Goal: Task Accomplishment & Management: Manage account settings

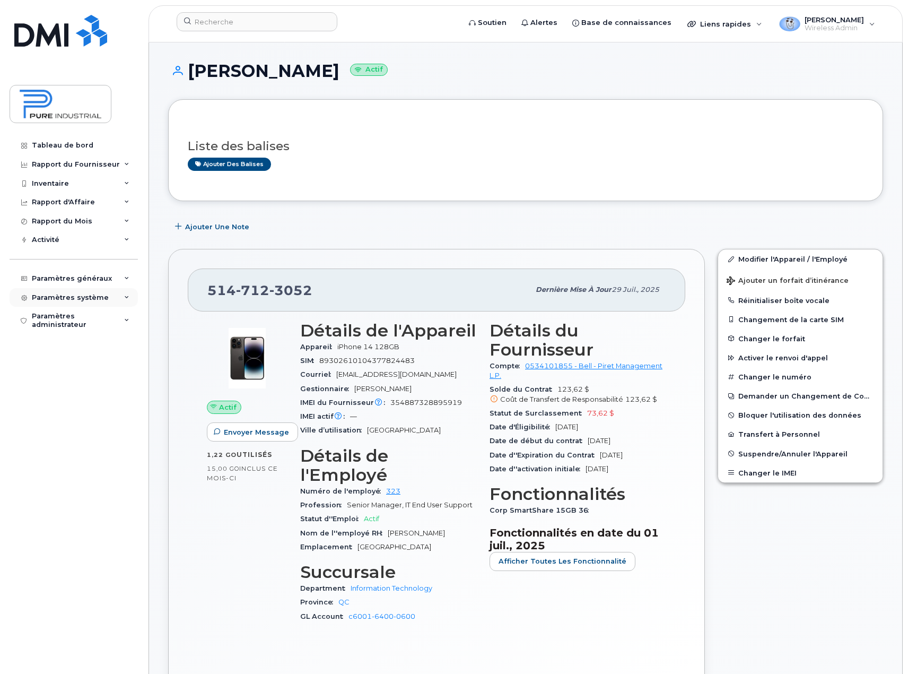
click at [129, 299] on icon at bounding box center [126, 297] width 5 height 5
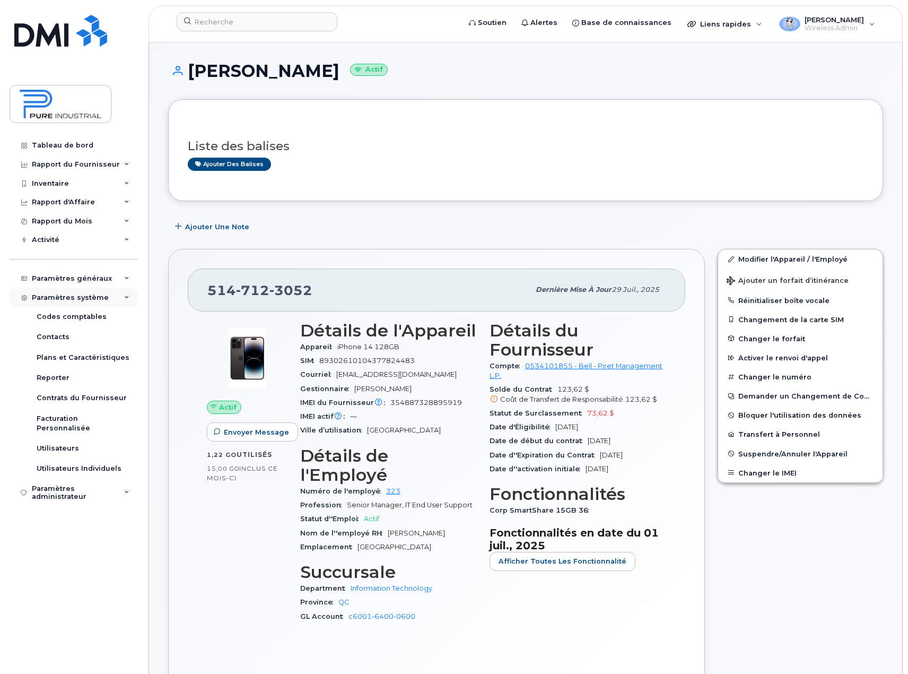
click at [129, 299] on icon at bounding box center [126, 297] width 5 height 5
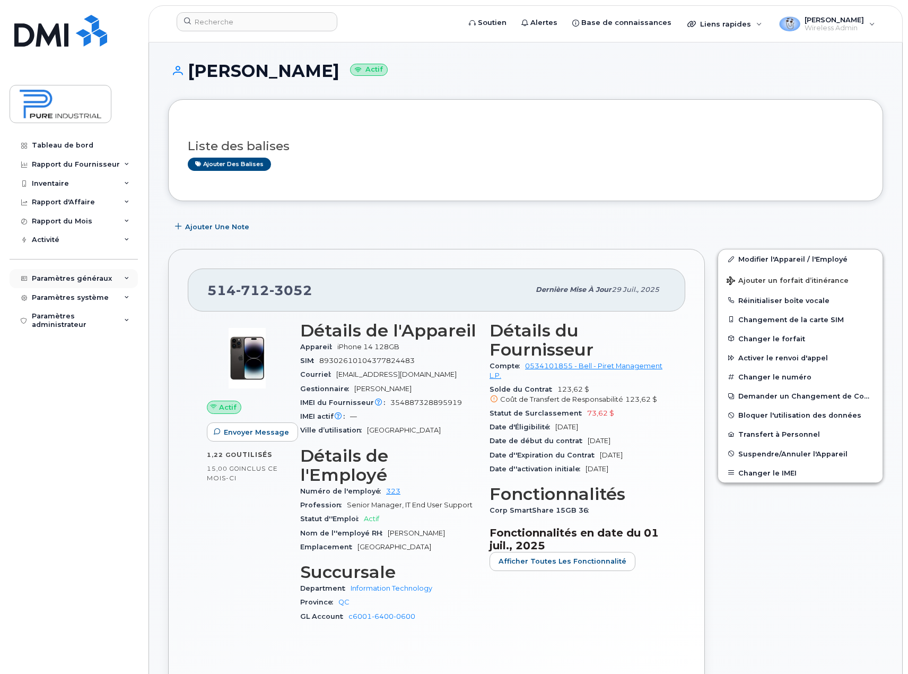
click at [125, 276] on icon at bounding box center [126, 278] width 5 height 5
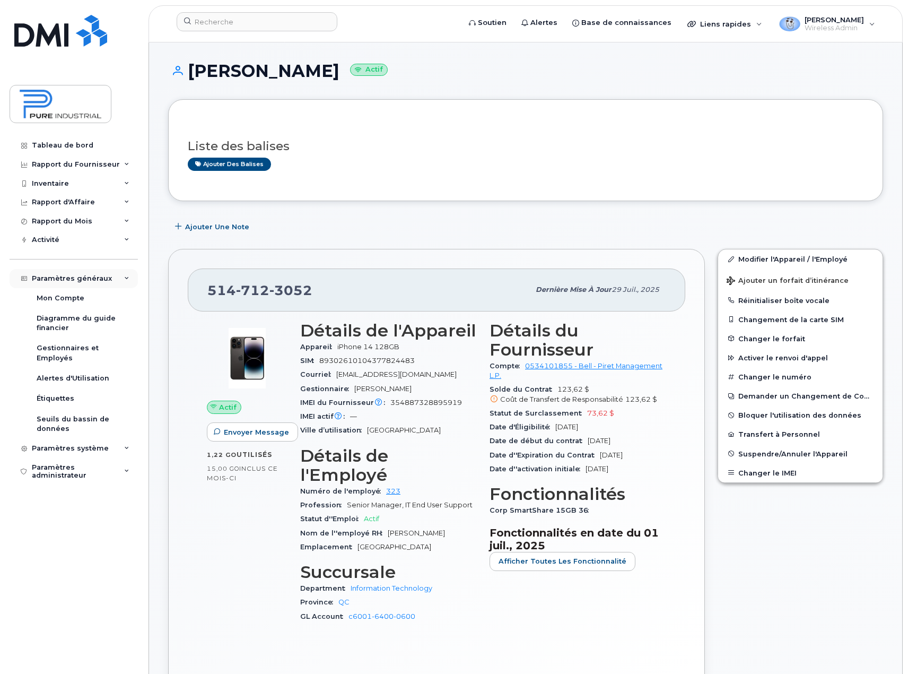
click at [125, 276] on icon at bounding box center [126, 278] width 5 height 5
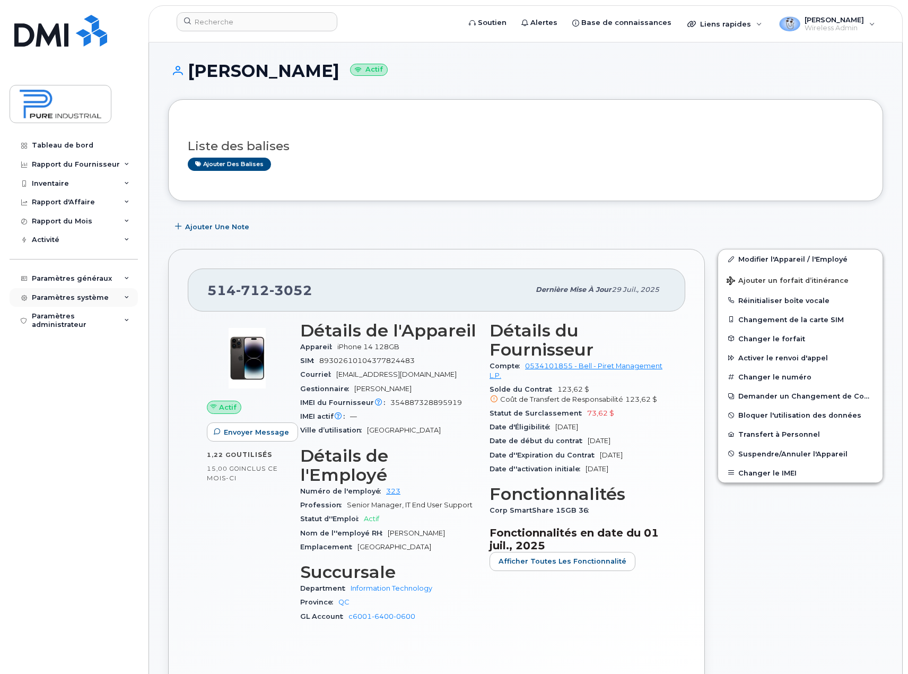
click at [130, 300] on div "Paramètres système" at bounding box center [74, 297] width 128 height 19
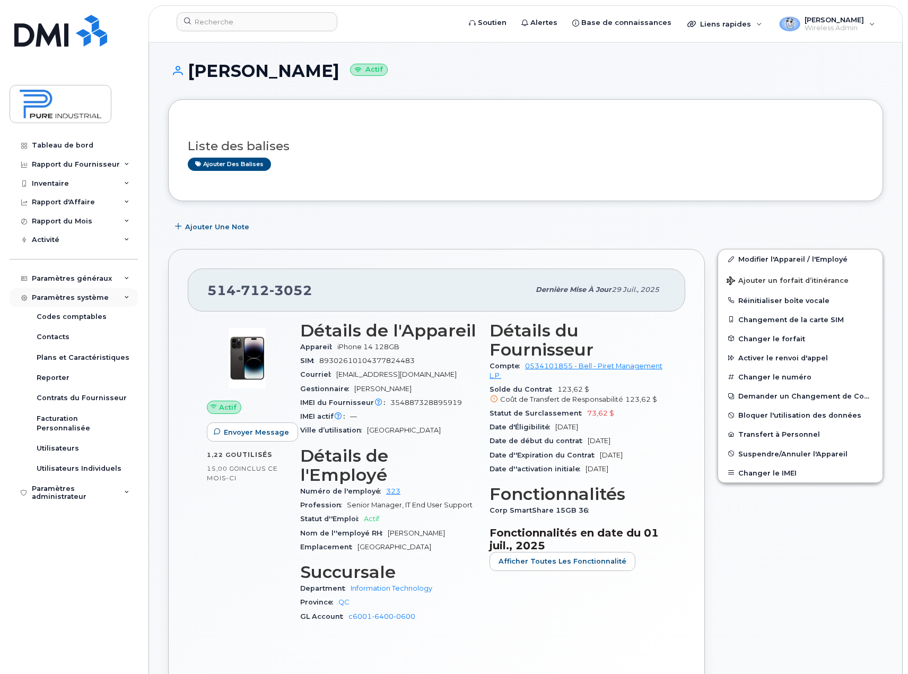
click at [130, 300] on div "Paramètres système" at bounding box center [74, 297] width 128 height 19
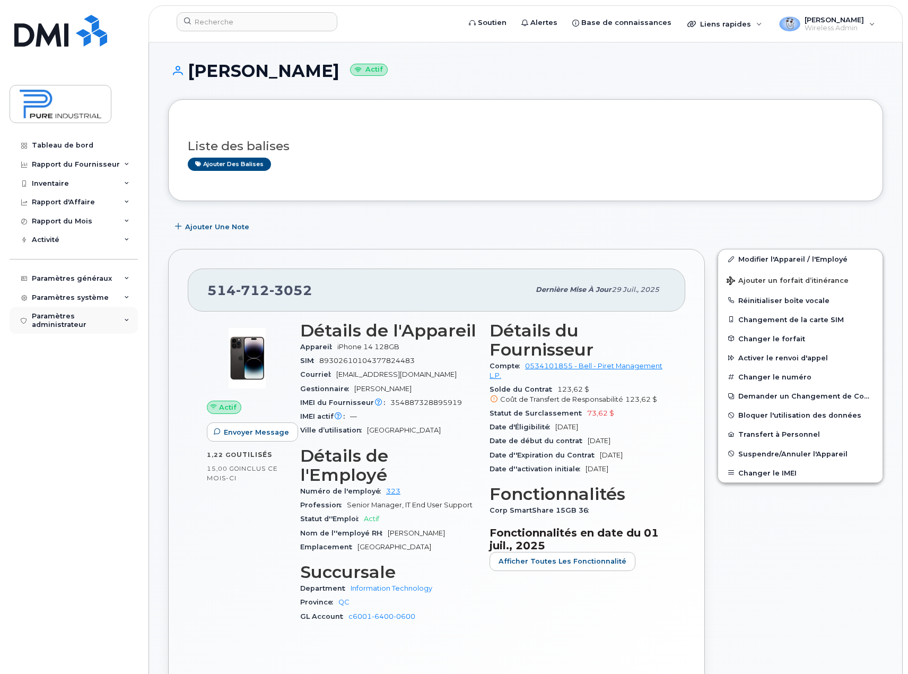
click at [129, 318] on icon at bounding box center [126, 320] width 5 height 5
click at [126, 273] on div "Paramètres généraux" at bounding box center [74, 278] width 128 height 19
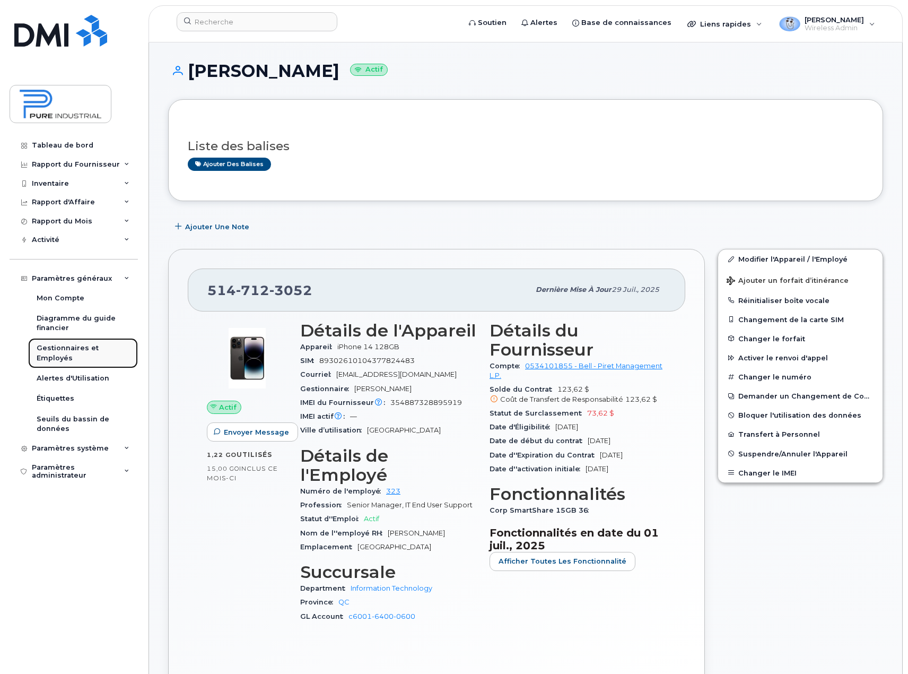
click at [57, 356] on div "Gestionnaires et Employés" at bounding box center [83, 353] width 93 height 20
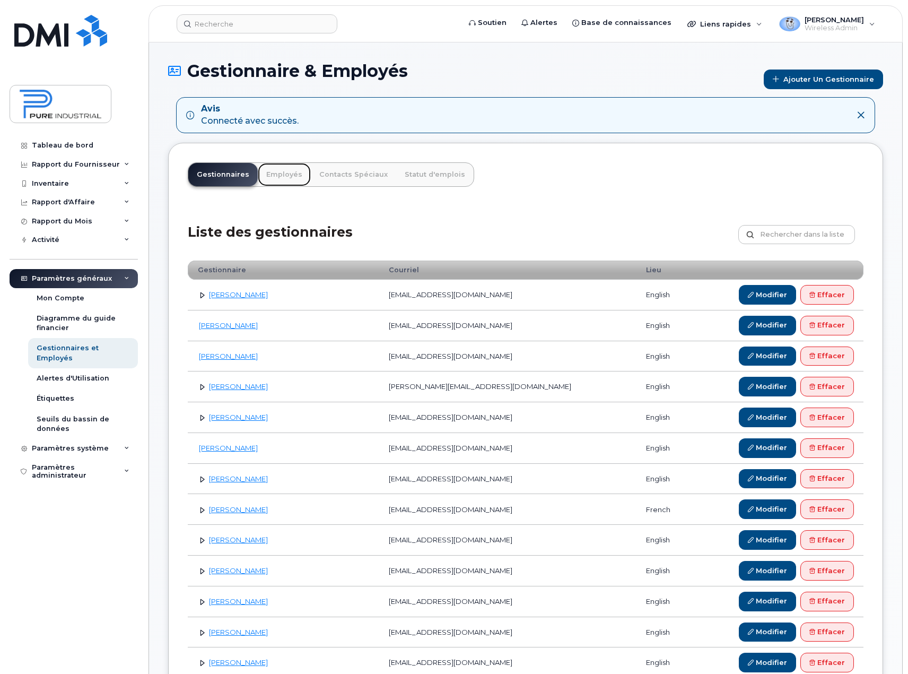
click at [281, 170] on link "Employés" at bounding box center [284, 174] width 53 height 23
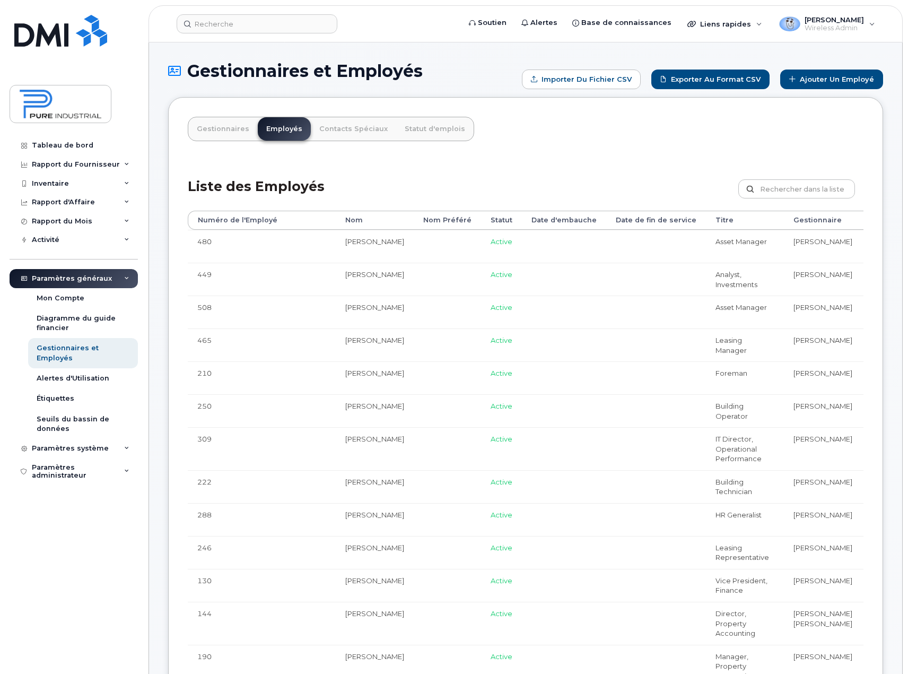
click at [61, 348] on div "Gestionnaires et Employés" at bounding box center [83, 353] width 93 height 20
click at [217, 129] on link "Gestionnaires" at bounding box center [222, 128] width 69 height 23
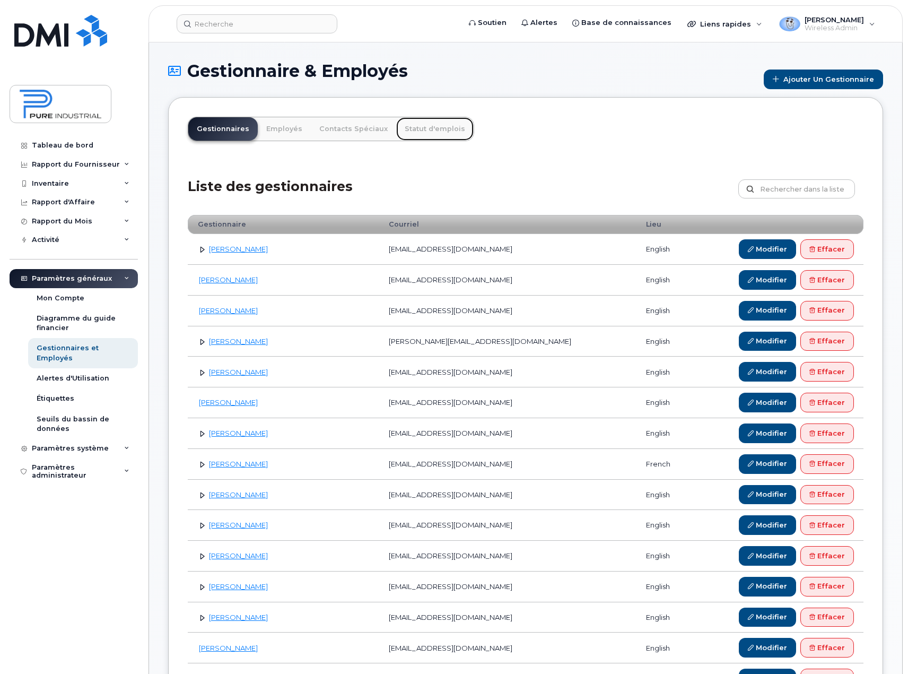
click at [420, 129] on link "Statut d'emplois" at bounding box center [434, 128] width 77 height 23
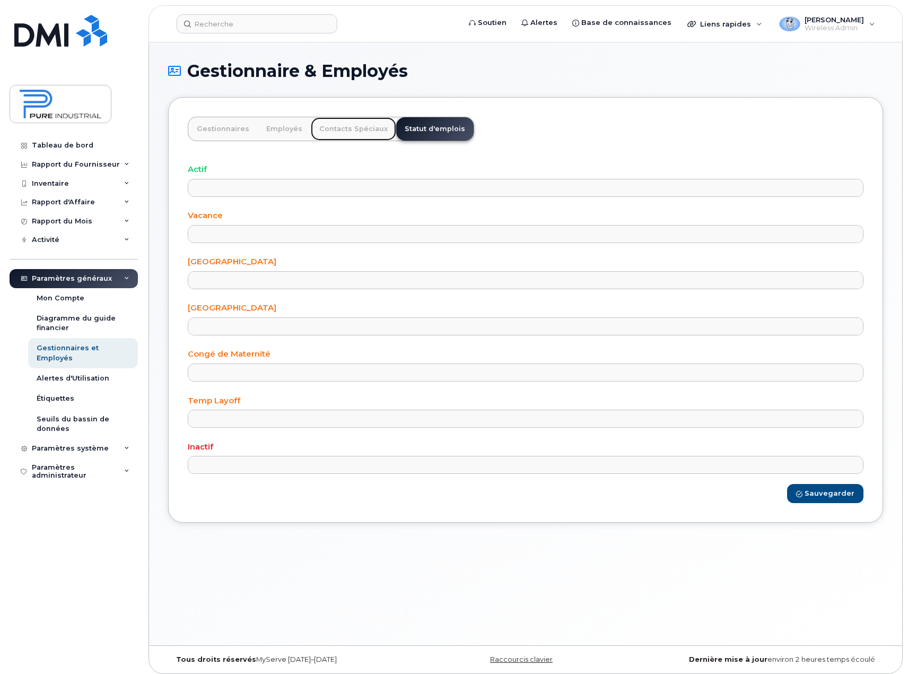
click at [329, 126] on link "Contacts Spéciaux" at bounding box center [353, 128] width 85 height 23
click at [279, 131] on link "Employés" at bounding box center [284, 128] width 53 height 23
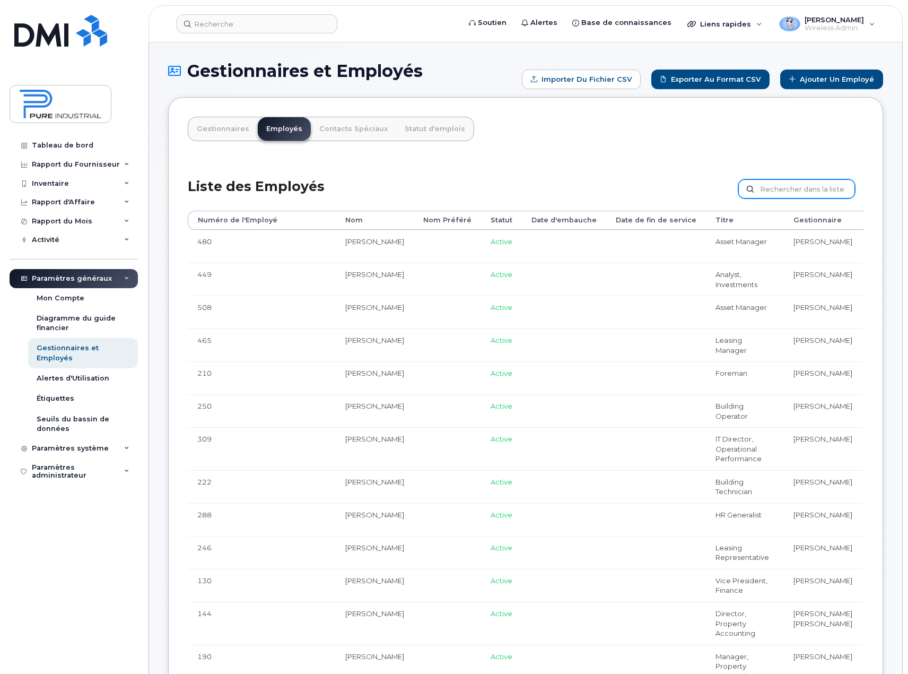
click at [790, 181] on input "text" at bounding box center [796, 188] width 117 height 19
type input "[PERSON_NAME]"
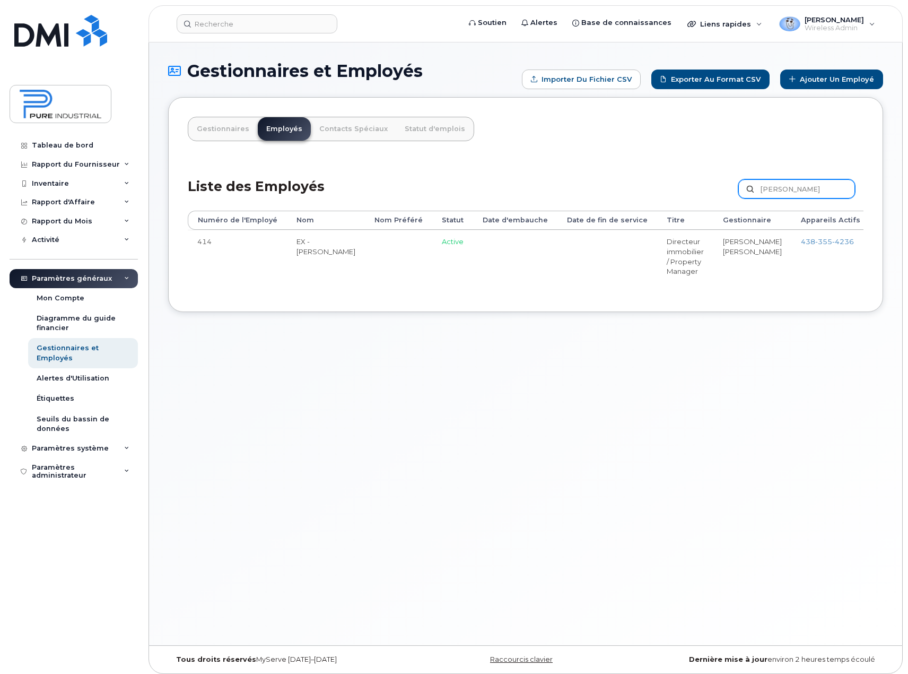
drag, startPoint x: 786, startPoint y: 184, endPoint x: 706, endPoint y: 194, distance: 80.1
click at [706, 194] on div "Liste des Employés gary Personnaliser Filtre Rafraîchir Exporter" at bounding box center [526, 185] width 676 height 50
click at [806, 80] on link "Ajouter un Employé" at bounding box center [831, 79] width 103 height 20
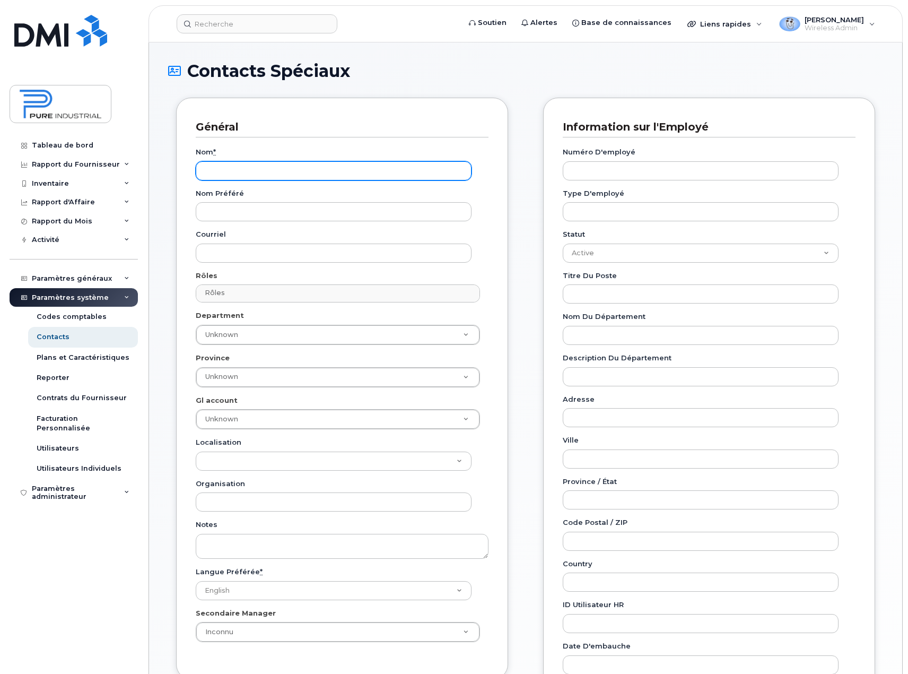
click at [227, 175] on input "Nom *" at bounding box center [334, 170] width 276 height 19
paste input "[PERSON_NAME]"
type input "[PERSON_NAME]"
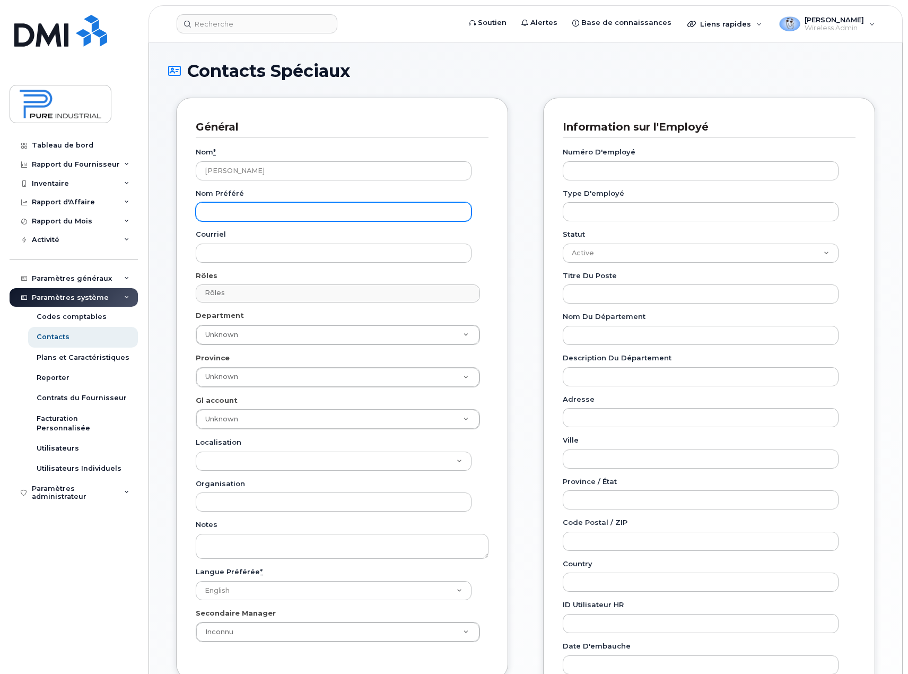
click at [236, 213] on input "Nom préféré" at bounding box center [334, 211] width 276 height 19
click at [241, 208] on input "Nom préféré" at bounding box center [334, 211] width 276 height 19
paste input "gsy@pureindustriel.ca"
drag, startPoint x: 291, startPoint y: 211, endPoint x: 143, endPoint y: 220, distance: 148.3
click at [149, 220] on div "Soutien Alertes Base de connaissances Liens rapides Suspendre/Supprimer l’appar…" at bounding box center [526, 475] width 754 height 866
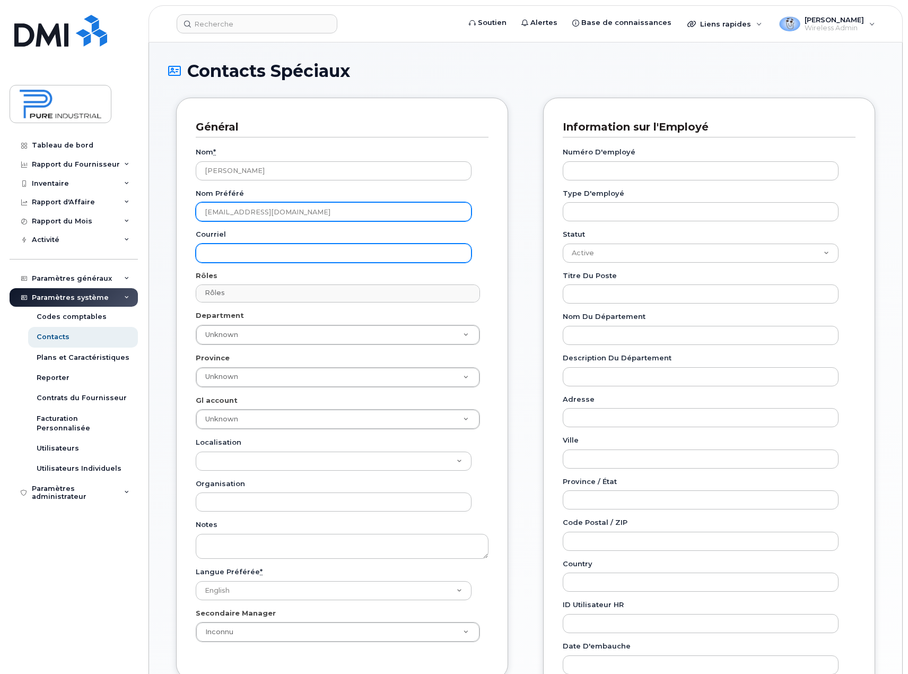
type input "gsy@pureindustriel.ca"
click at [254, 255] on input "Courriel" at bounding box center [334, 252] width 276 height 19
paste input "gsy@pureindustriel.ca"
type input "gsy@pureindustriel.ca"
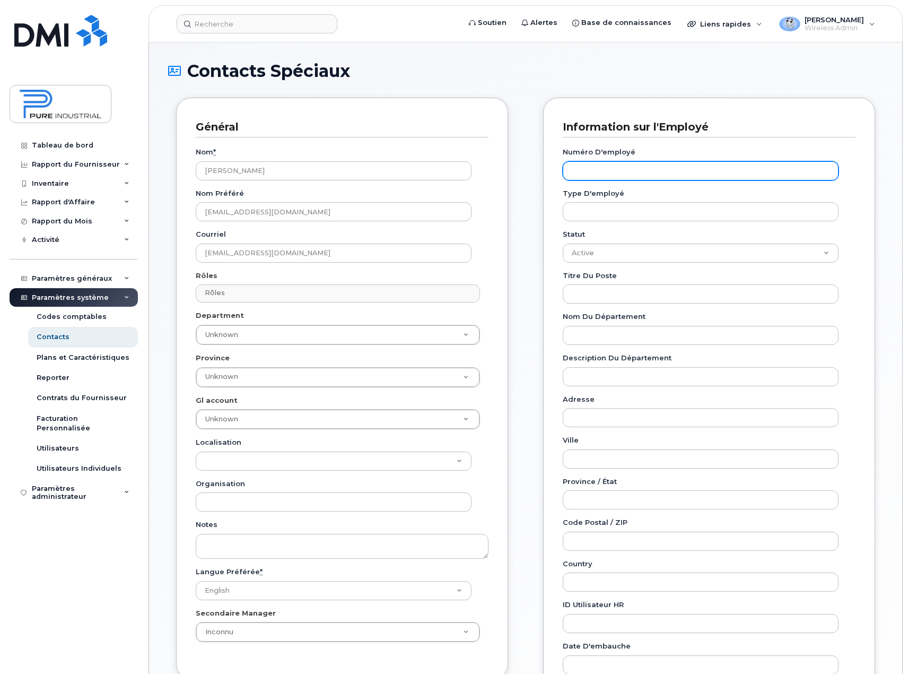
click at [696, 174] on input "Numéro d'employé" at bounding box center [701, 170] width 276 height 19
type input "0935763899"
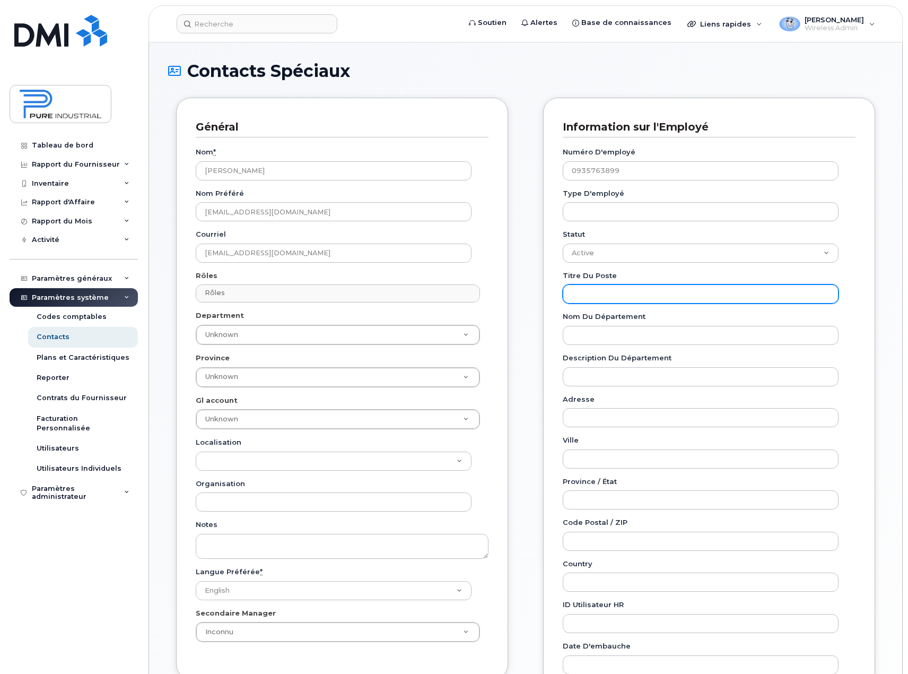
click at [613, 292] on input "Titre du poste" at bounding box center [701, 293] width 276 height 19
paste input "Coordinateur de projet / Project Coordinator"
type input "Coordinateur de projet / Project Coordinator"
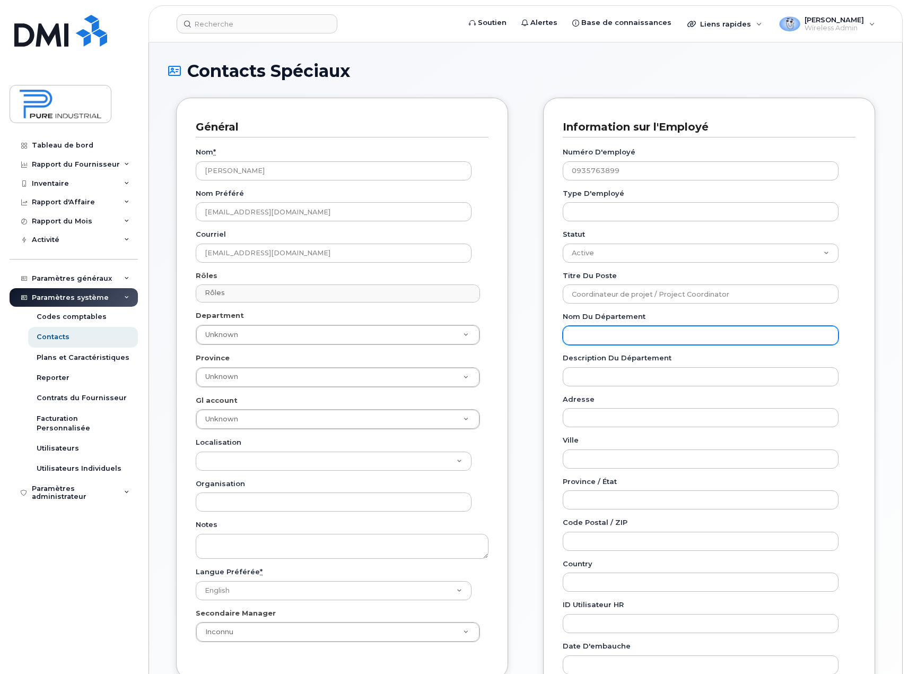
click at [599, 340] on input "Nom du département" at bounding box center [701, 335] width 276 height 19
click at [624, 338] on input "Nom du département" at bounding box center [701, 335] width 276 height 19
type input "c"
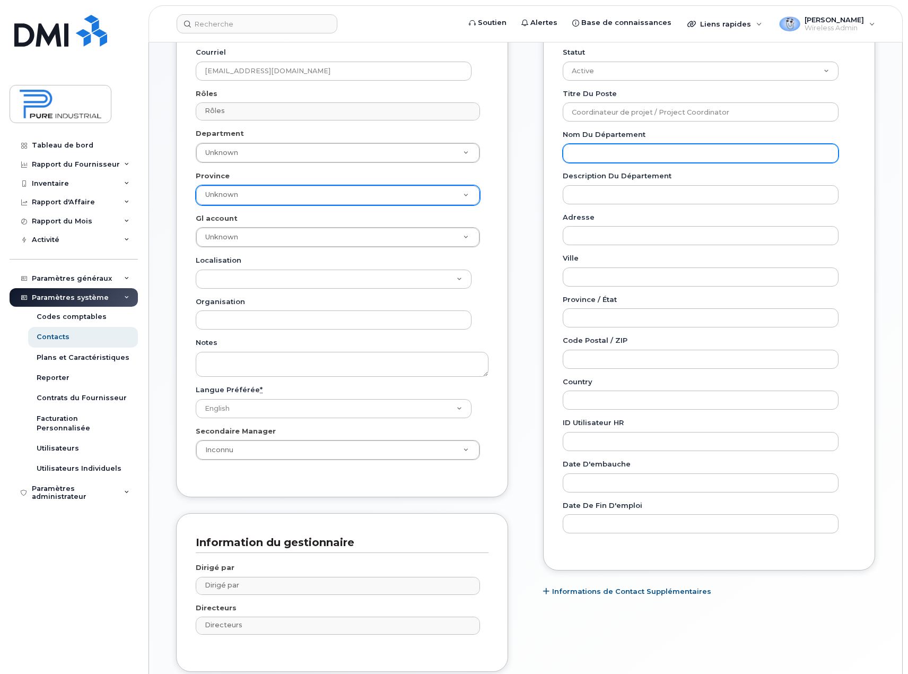
scroll to position [268, 0]
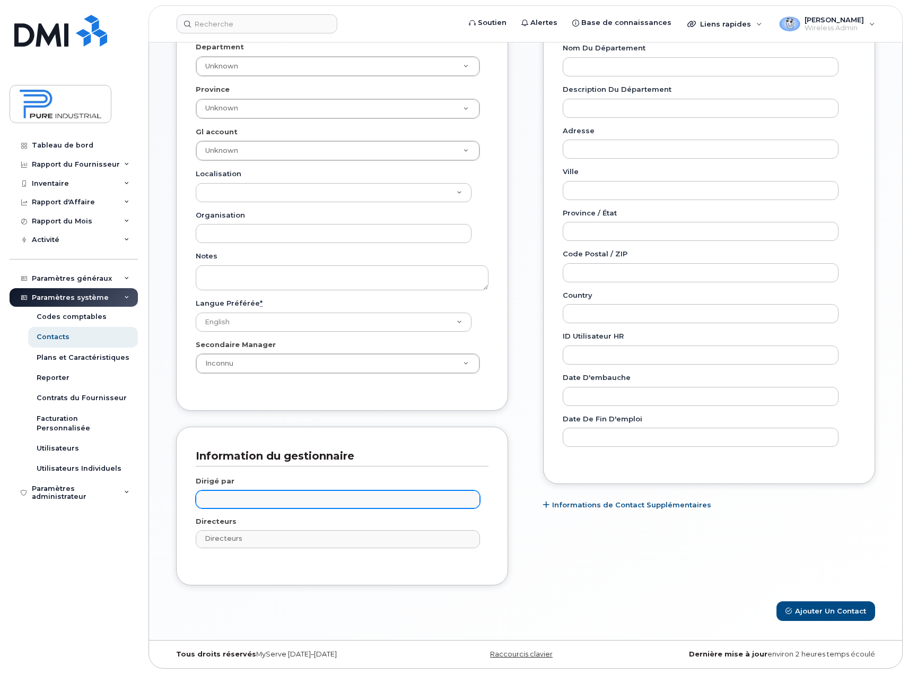
click at [266, 499] on input "text" at bounding box center [339, 498] width 275 height 15
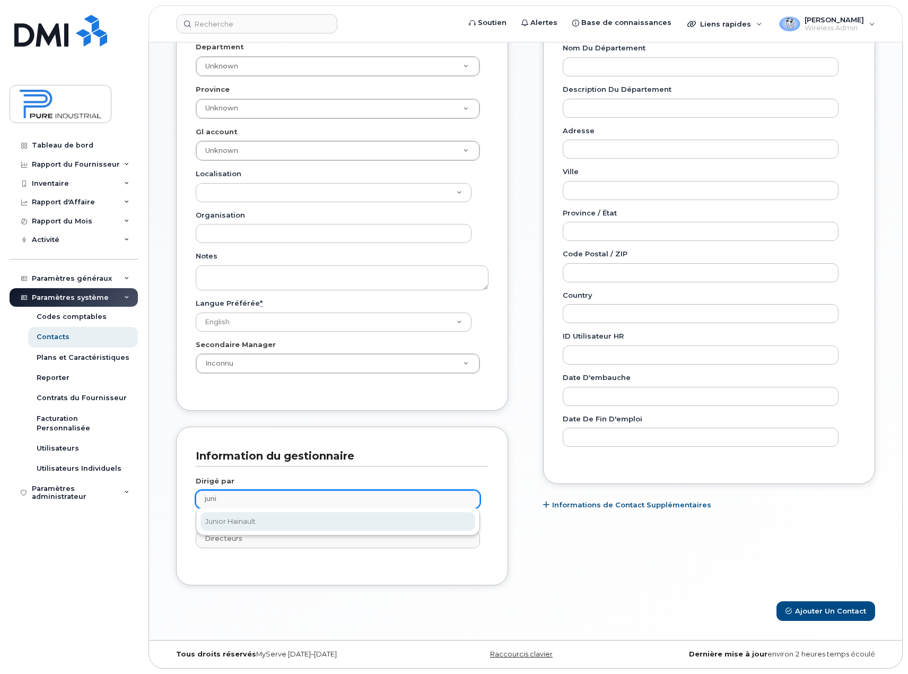
type input "juni"
type input "1713616"
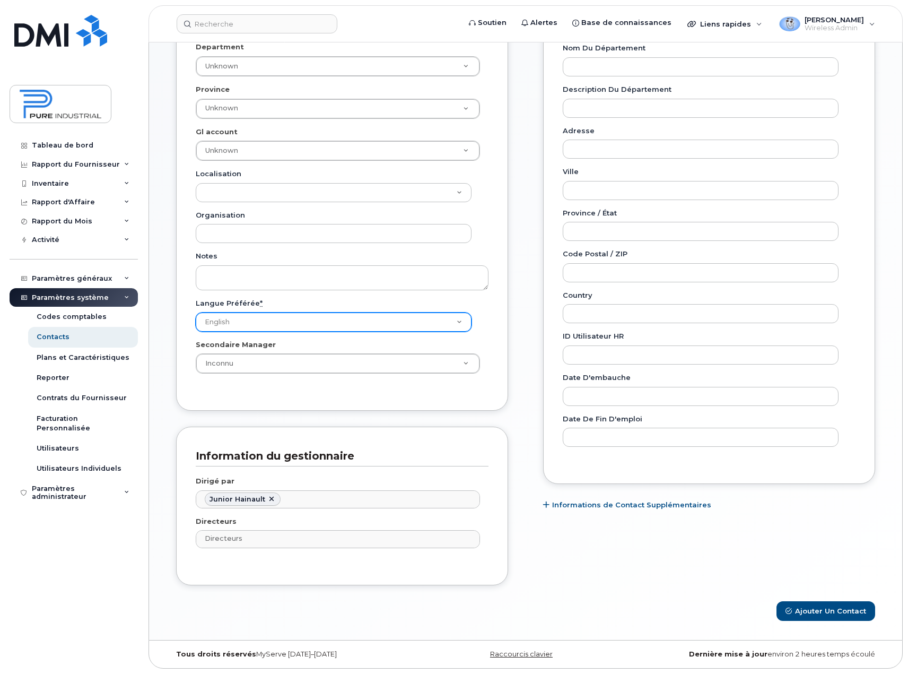
click at [456, 321] on select "English French" at bounding box center [334, 321] width 276 height 19
select select "fr-CA"
click at [196, 312] on select "English French" at bounding box center [334, 321] width 276 height 19
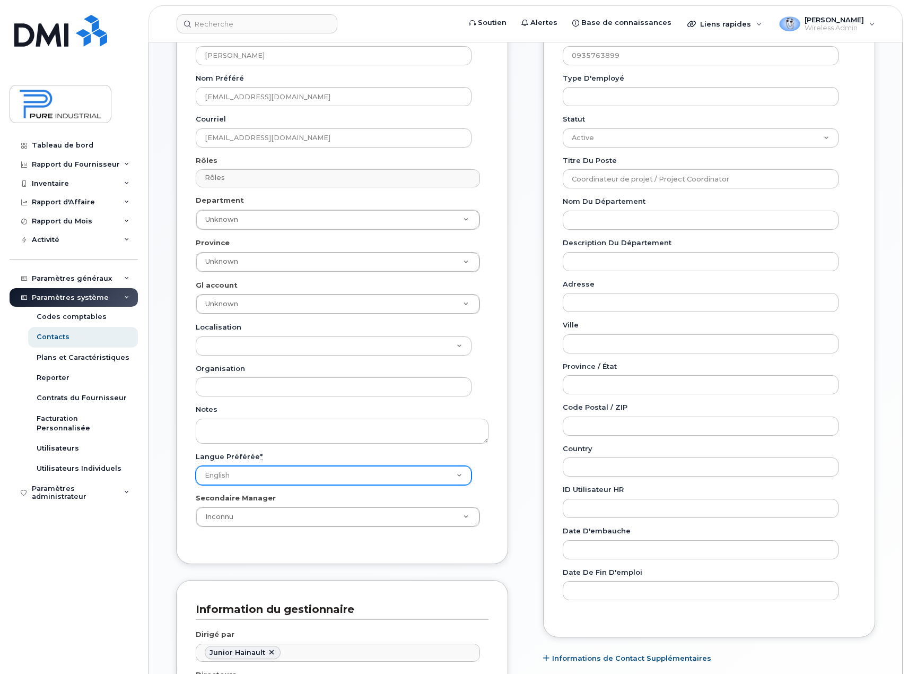
scroll to position [109, 0]
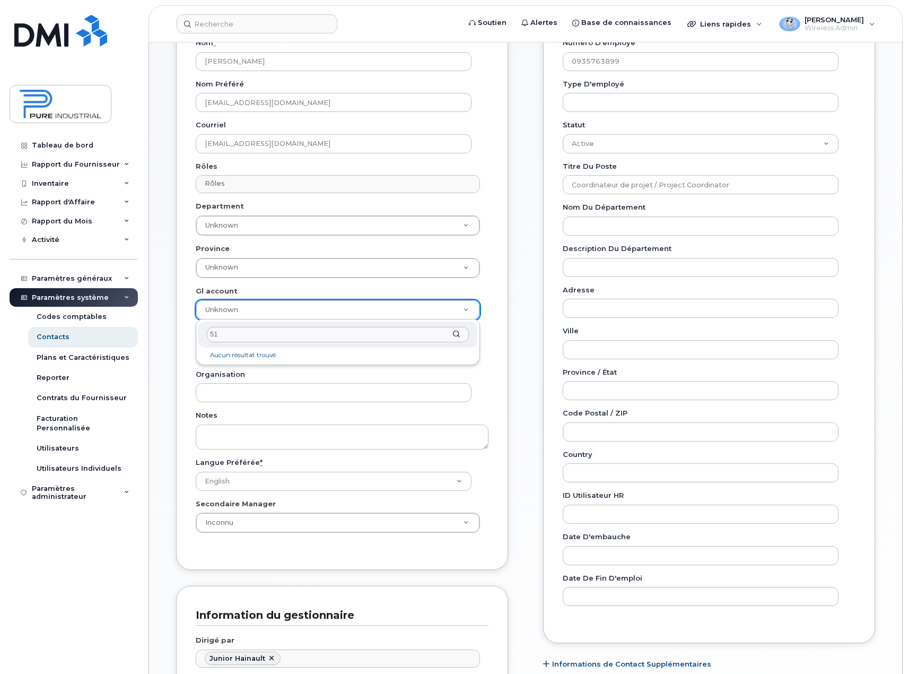
type input "5"
type input "01"
type input "5773521"
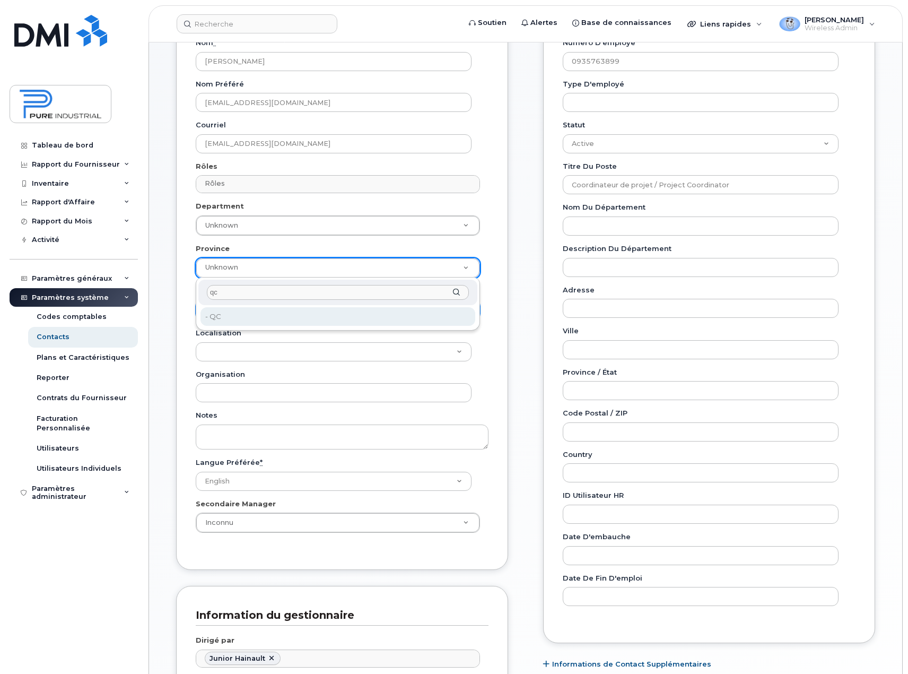
type input "qc"
type input "5773508"
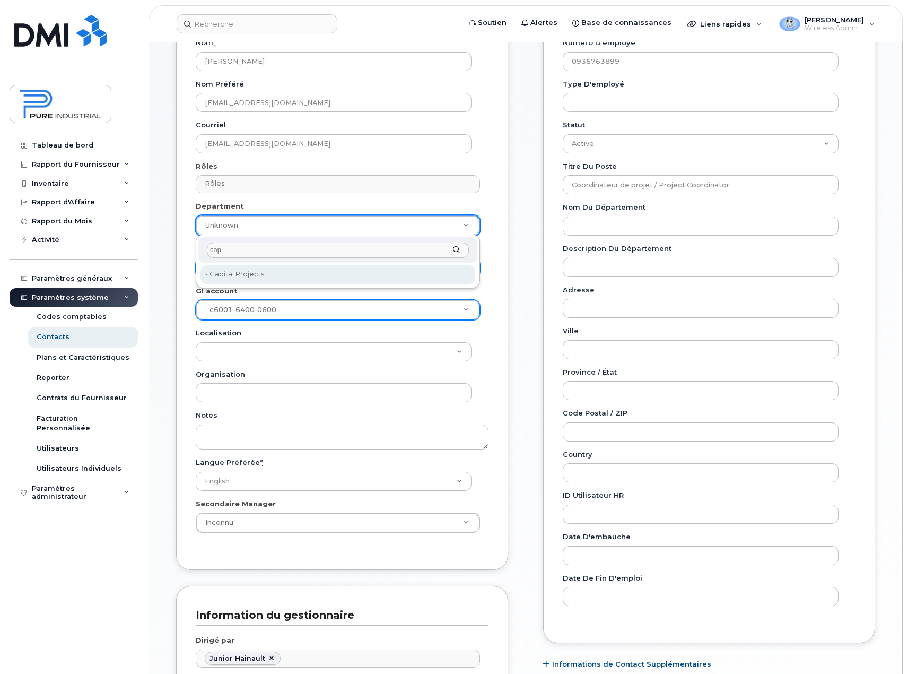
type input "cap"
type input "5773511"
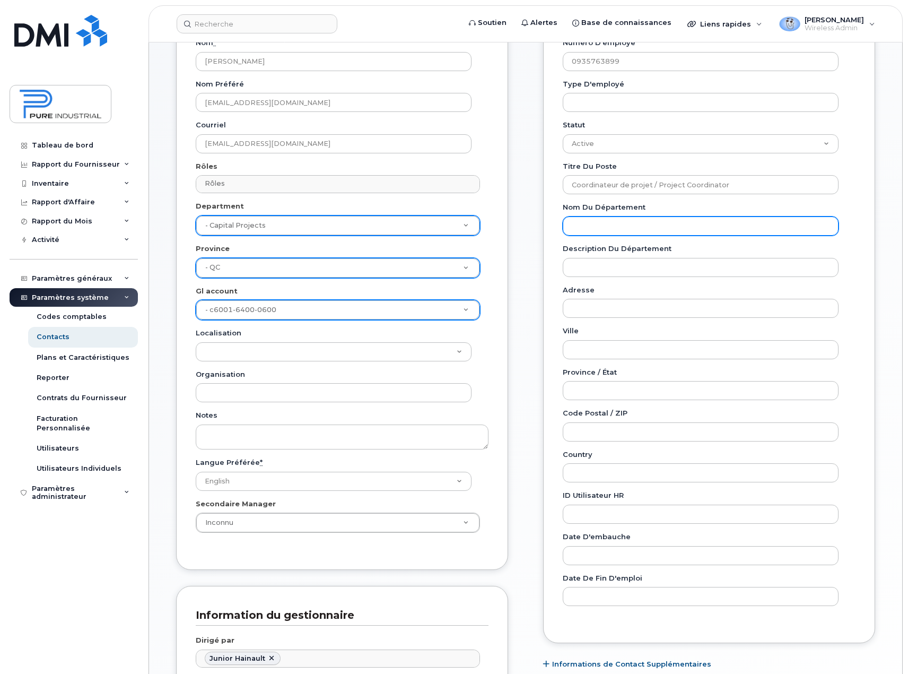
click at [634, 229] on input "Nom du département" at bounding box center [701, 225] width 276 height 19
type input "c"
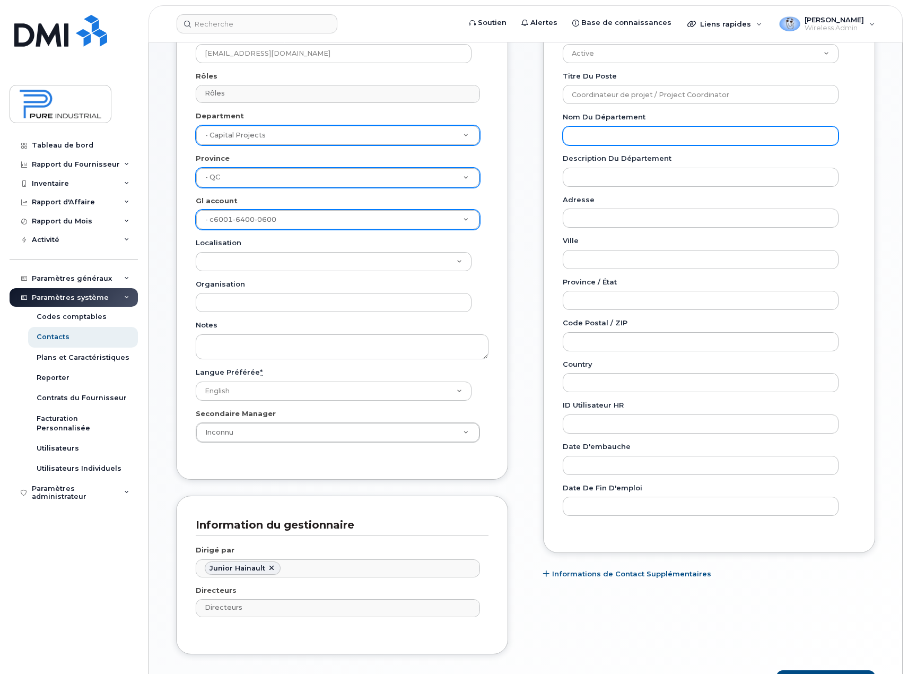
scroll to position [268, 0]
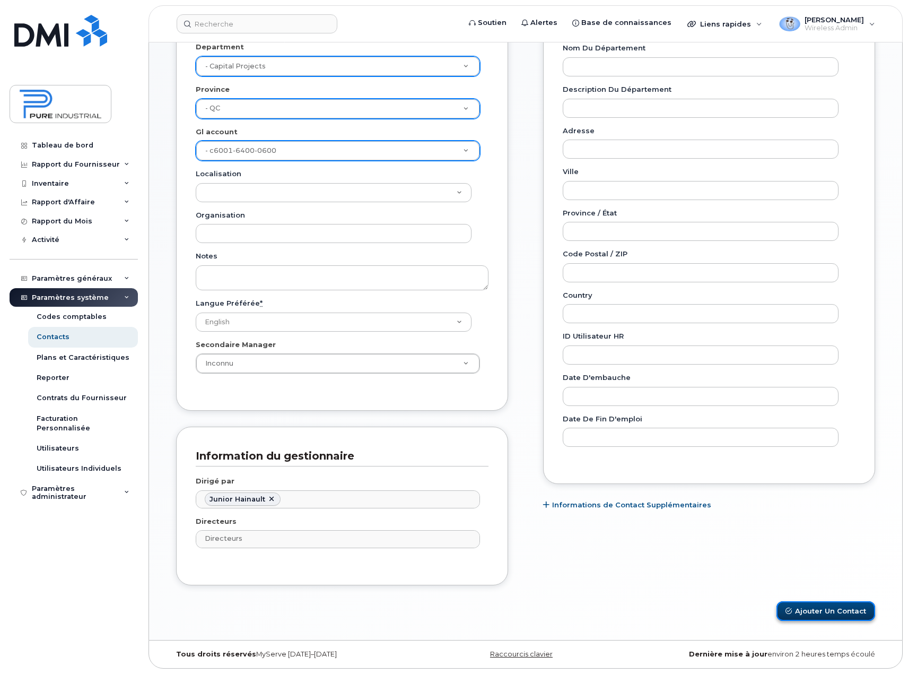
click at [832, 606] on button "Ajouter un Contact" at bounding box center [825, 611] width 99 height 20
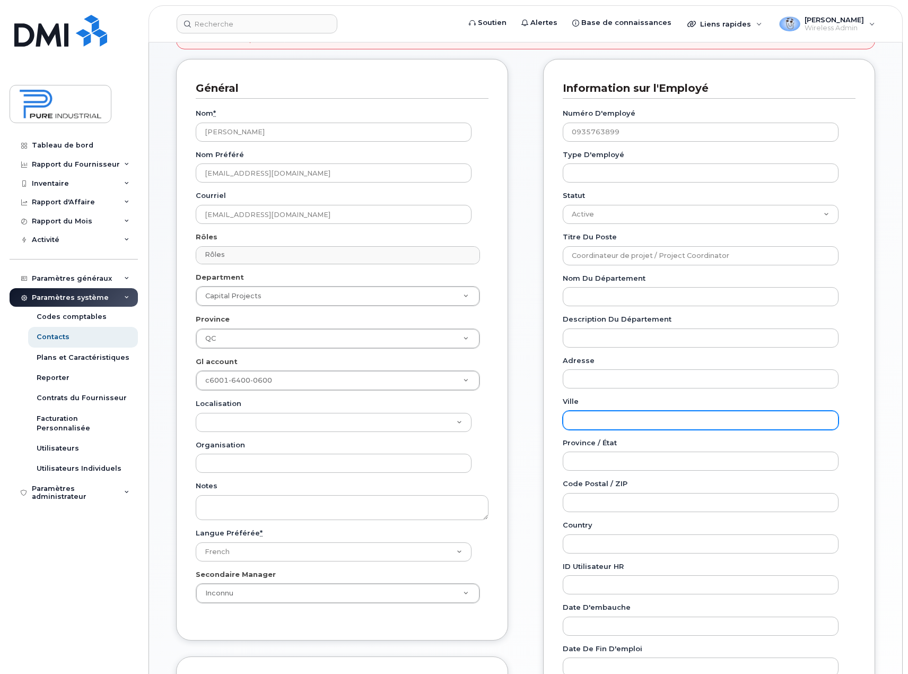
scroll to position [106, 0]
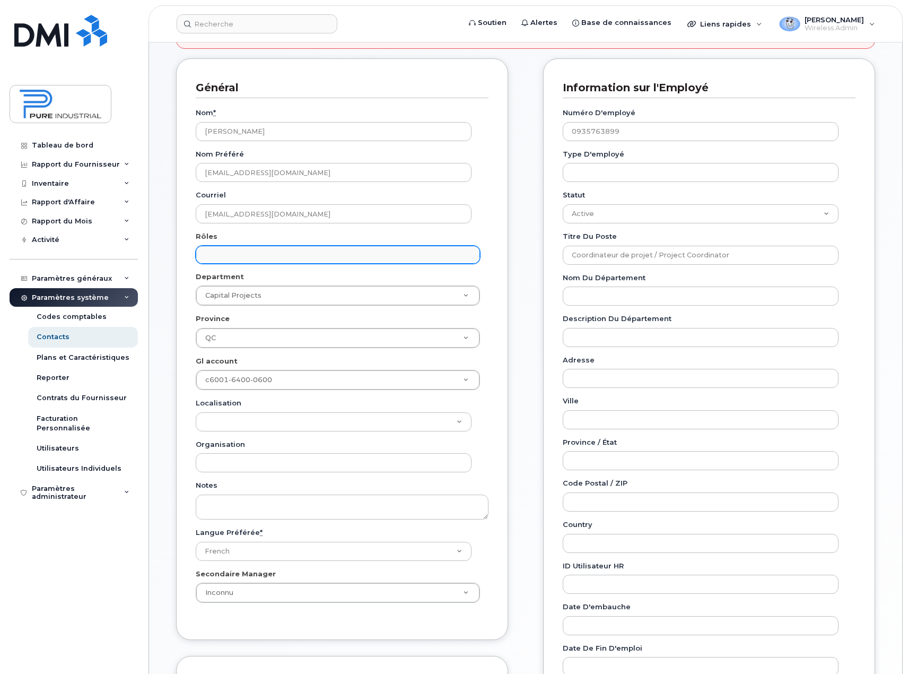
click at [261, 257] on input "text" at bounding box center [339, 254] width 275 height 15
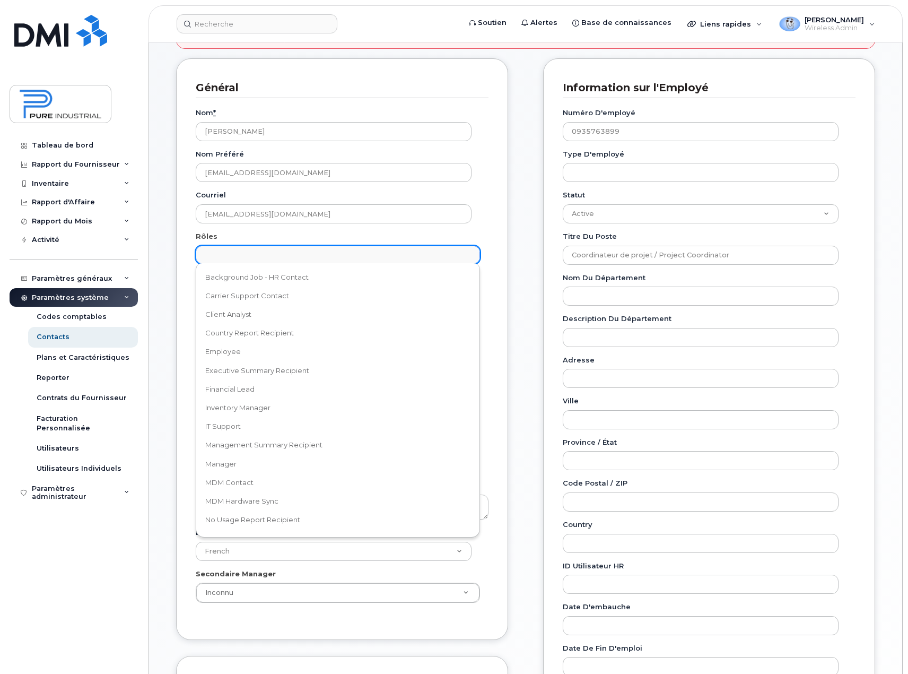
scroll to position [0, 0]
select select "16"
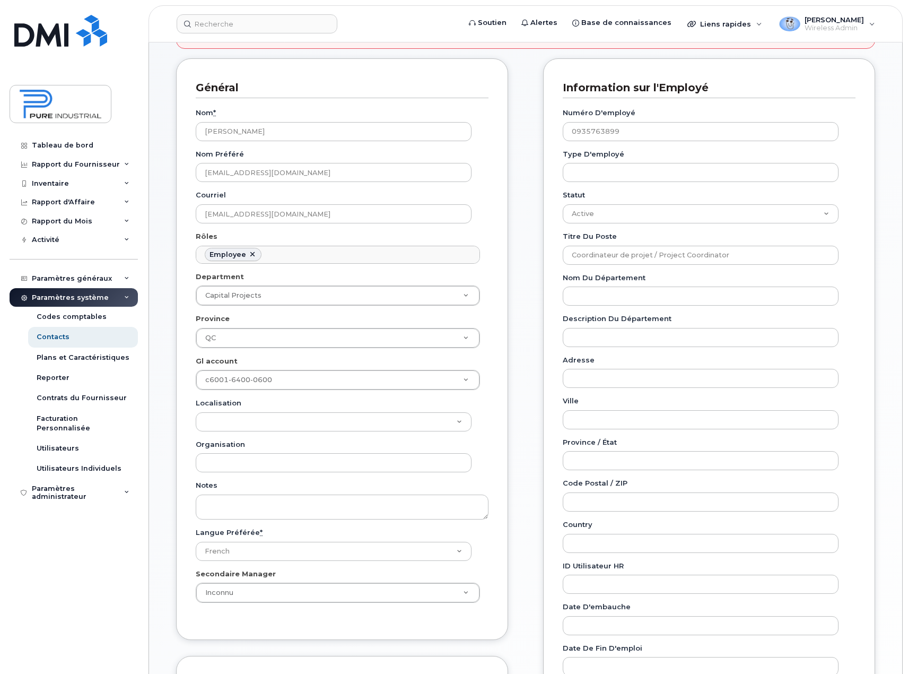
scroll to position [335, 0]
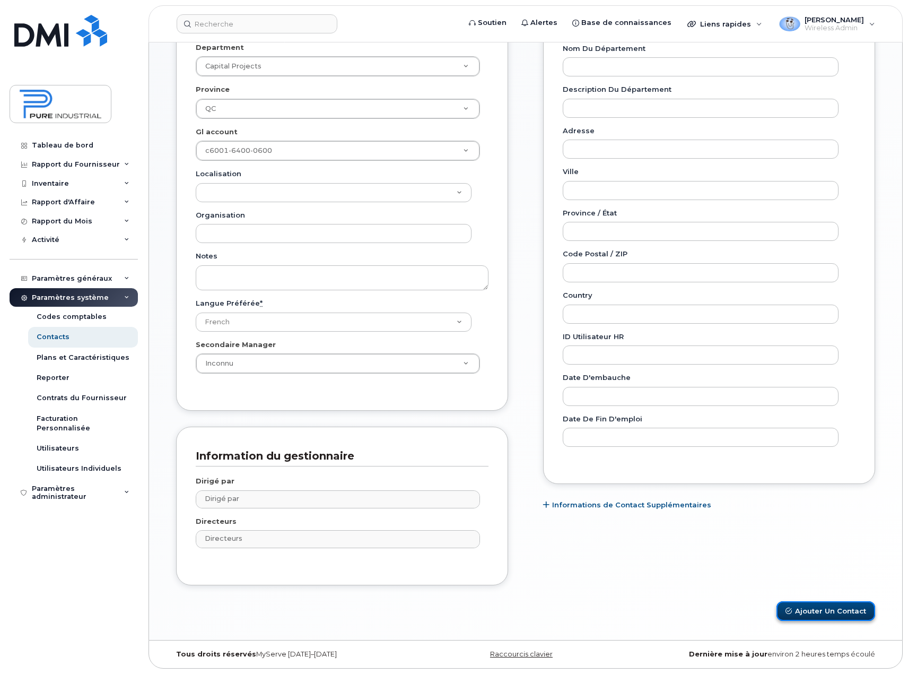
click at [829, 616] on button "Ajouter un Contact" at bounding box center [825, 611] width 99 height 20
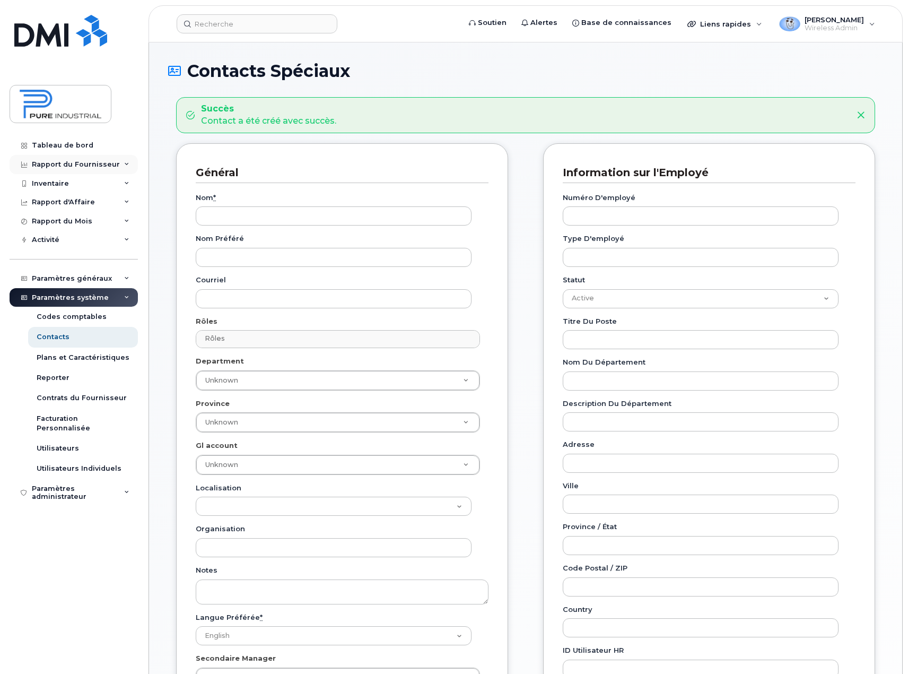
click at [128, 164] on div "Rapport du Fournisseur" at bounding box center [74, 164] width 128 height 19
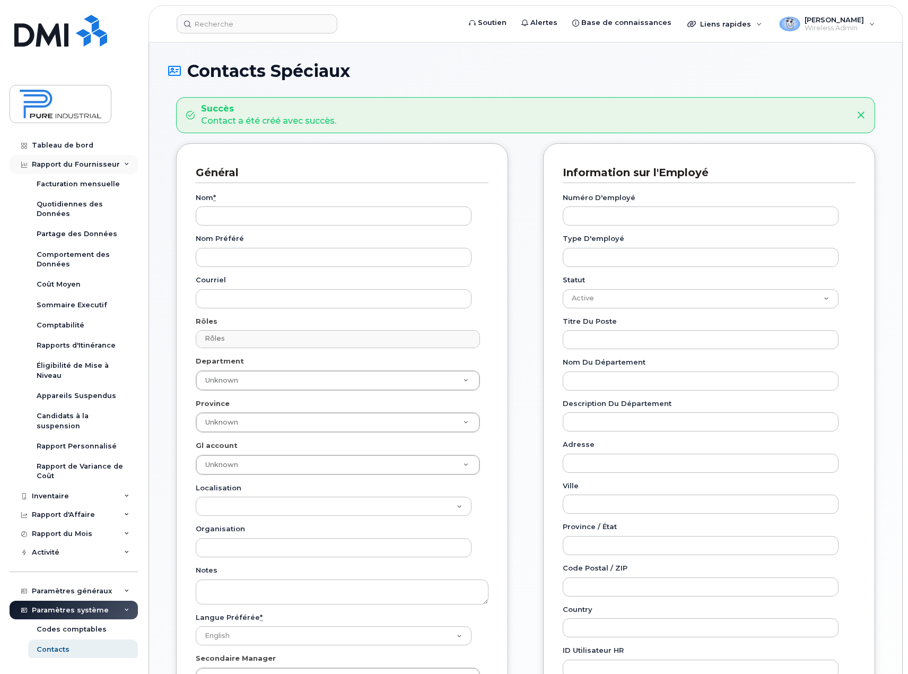
click at [128, 164] on div "Rapport du Fournisseur" at bounding box center [74, 164] width 128 height 19
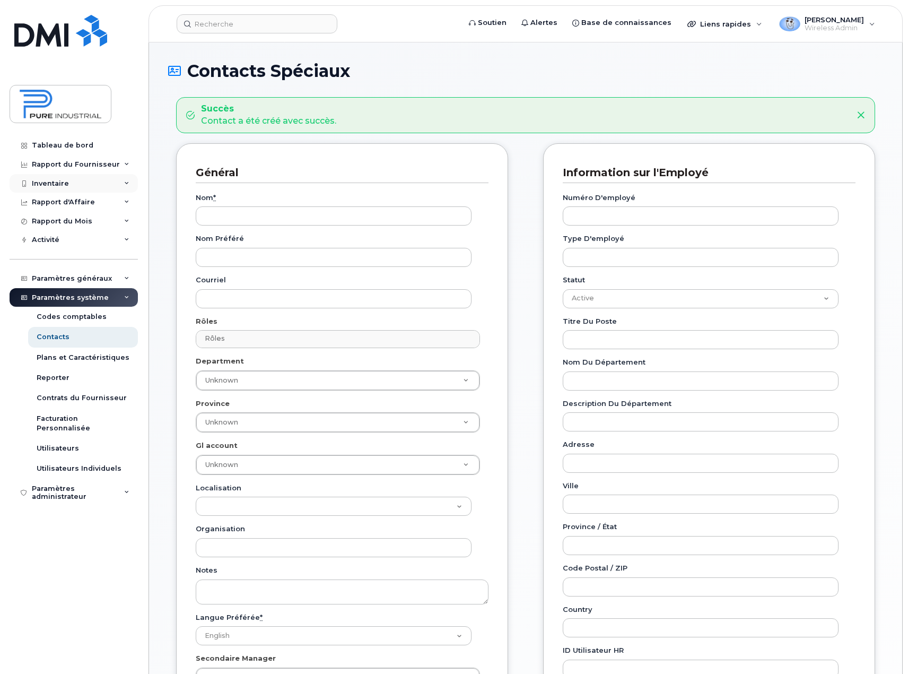
click at [125, 183] on icon at bounding box center [126, 183] width 5 height 5
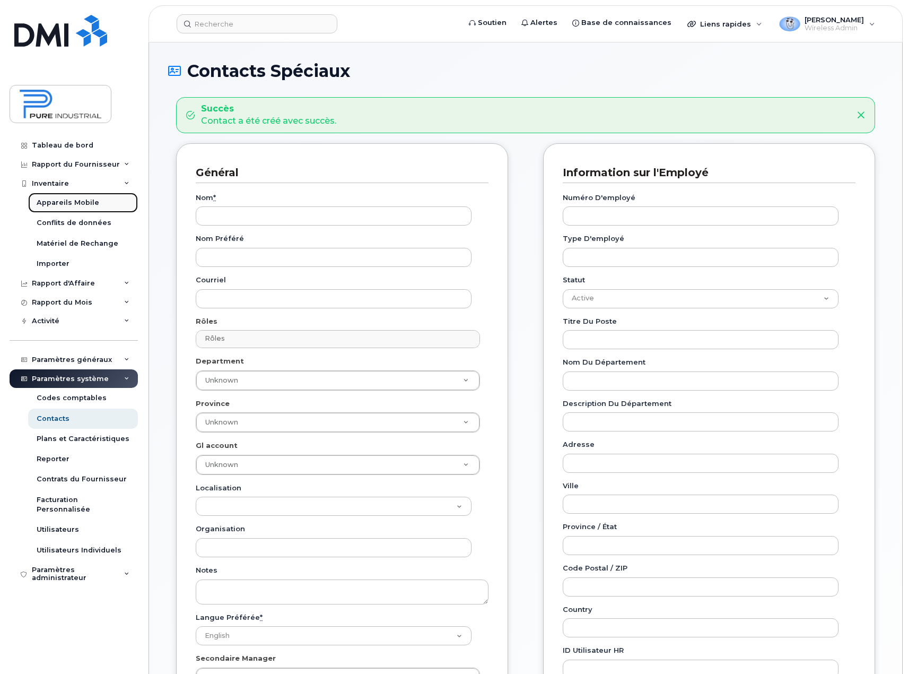
click at [110, 206] on link "Appareils Mobile" at bounding box center [83, 203] width 110 height 20
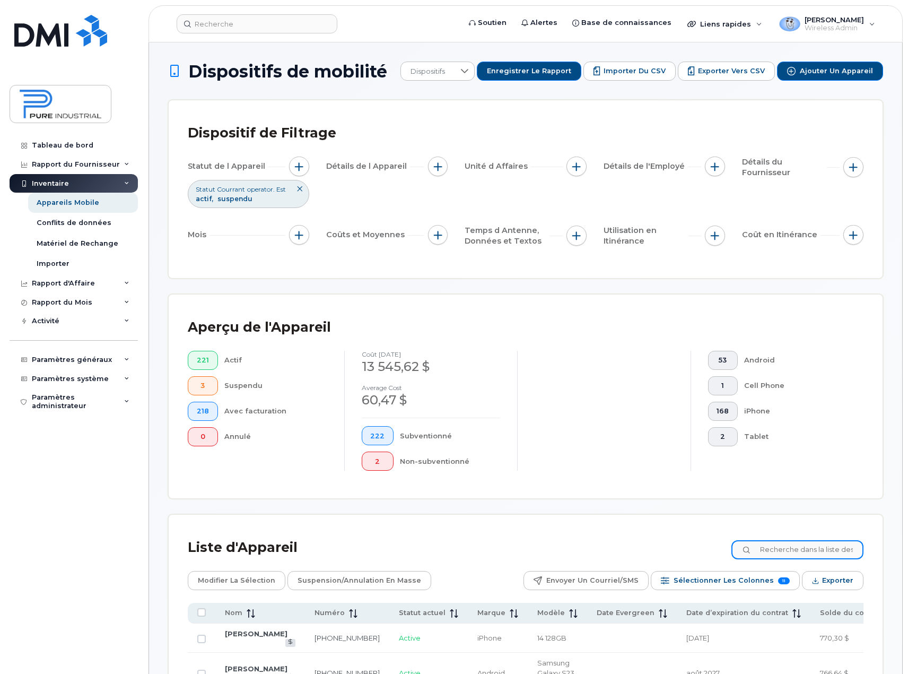
click at [796, 550] on input at bounding box center [797, 549] width 132 height 19
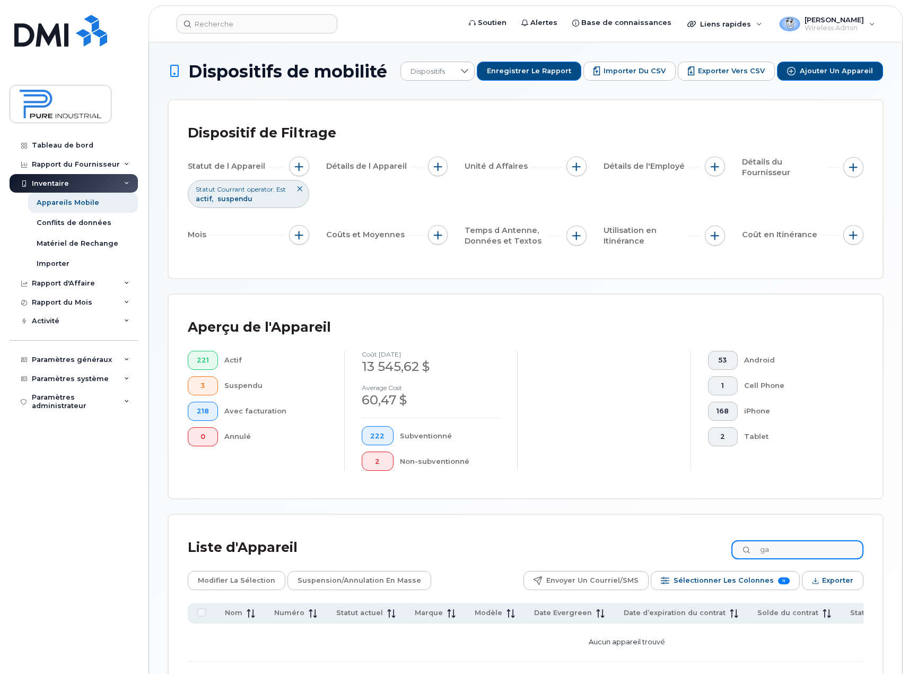
type input "g"
type input "gary"
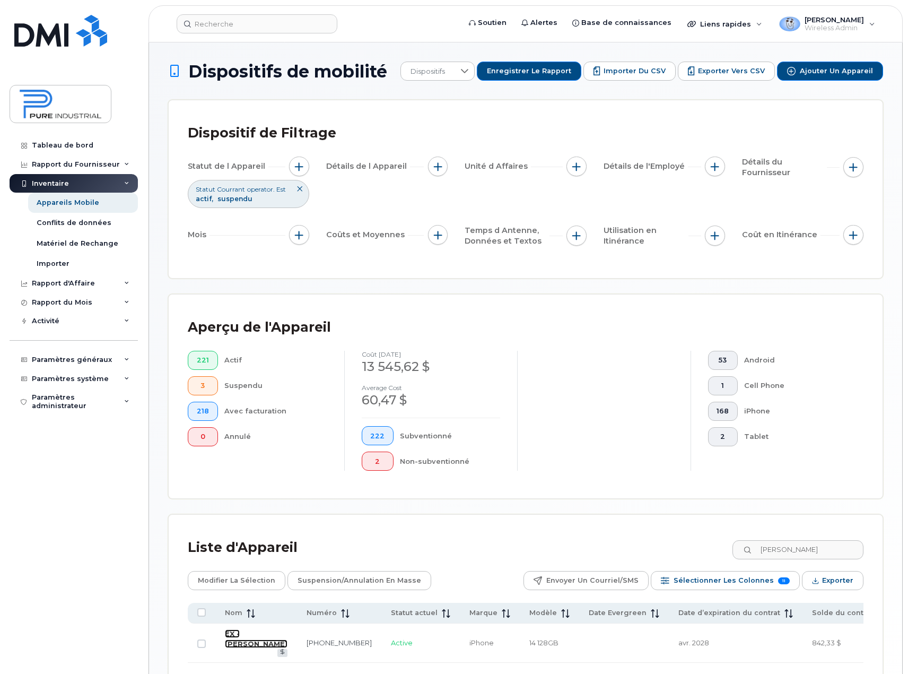
click at [232, 645] on link "EX - Gary Burrell" at bounding box center [256, 638] width 63 height 19
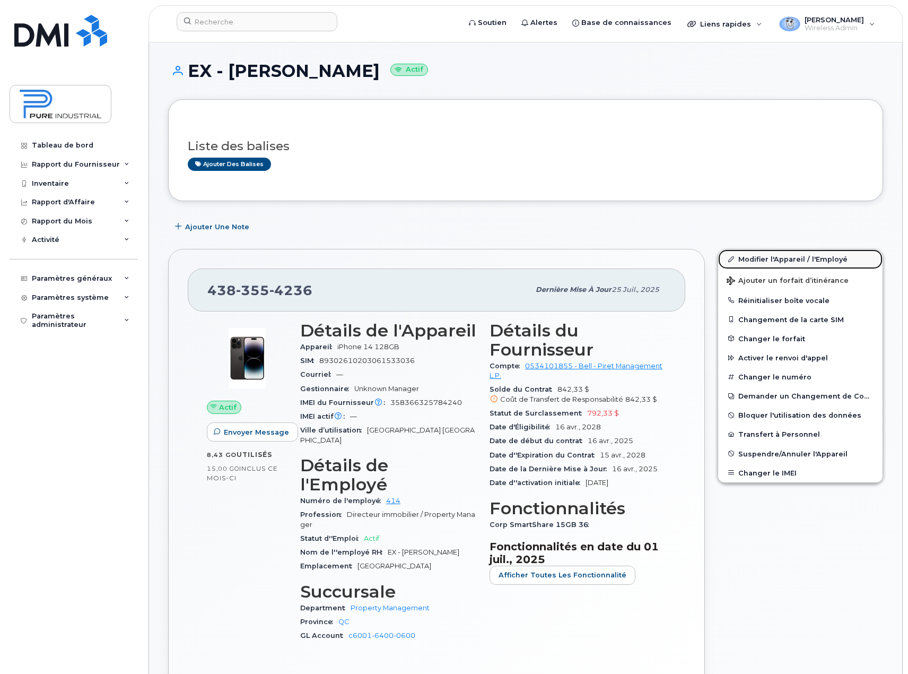
click at [794, 258] on link "Modifier l'Appareil / l'Employé" at bounding box center [800, 258] width 164 height 19
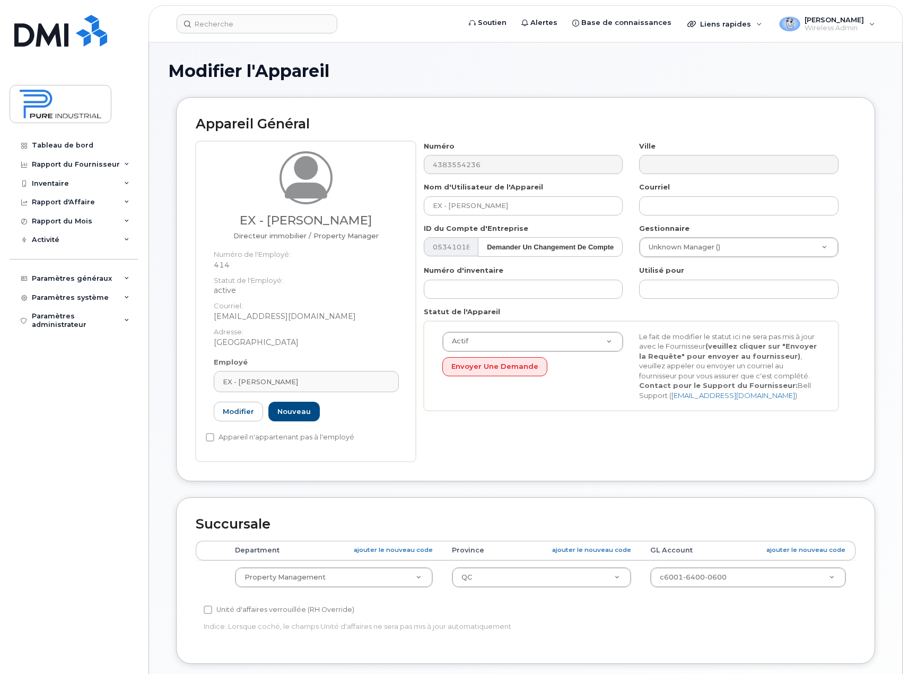
select select "5773520"
select select "5773508"
type input "dhogan@pureindustrial.ca"
click at [290, 381] on div "EX - Gary Burrell" at bounding box center [306, 382] width 167 height 10
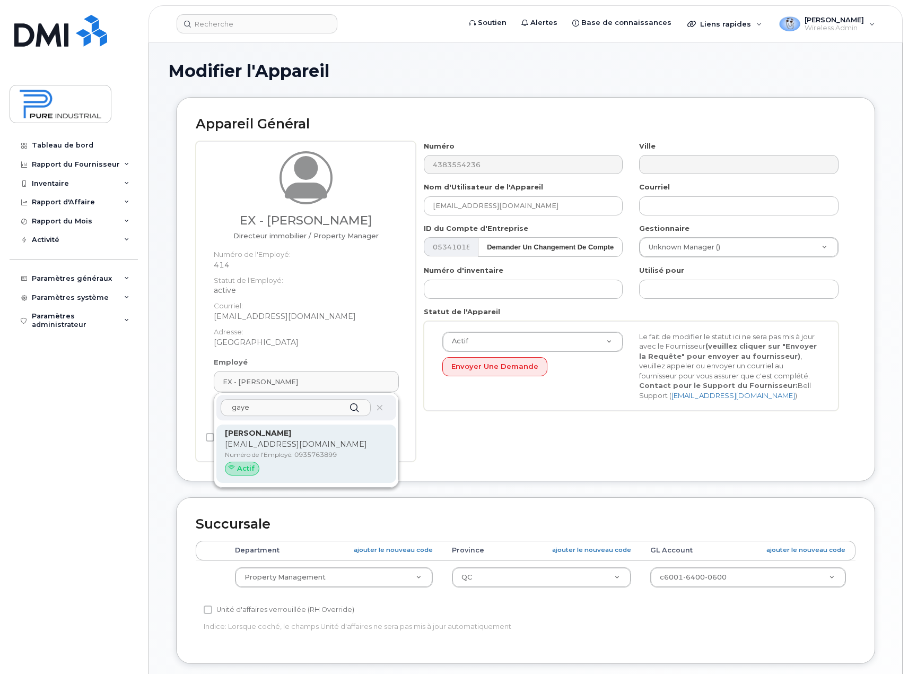
type input "gaye"
click at [269, 453] on p "Numéro de l'Employé: 0935763899" at bounding box center [306, 455] width 163 height 10
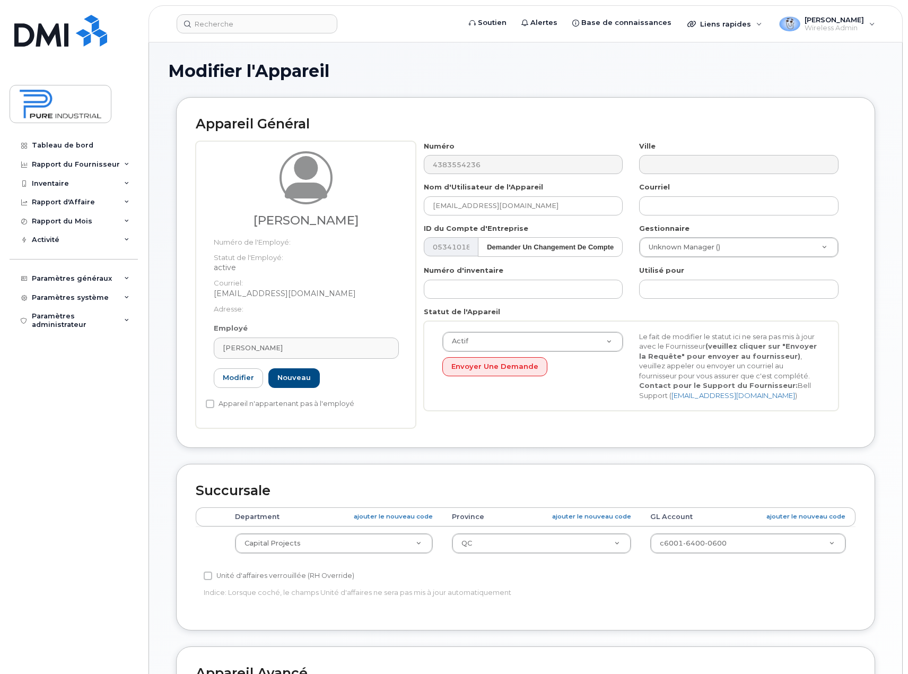
type input "0935763899"
type input "[PERSON_NAME]"
type input "[EMAIL_ADDRESS][DOMAIN_NAME]"
select select "5773511"
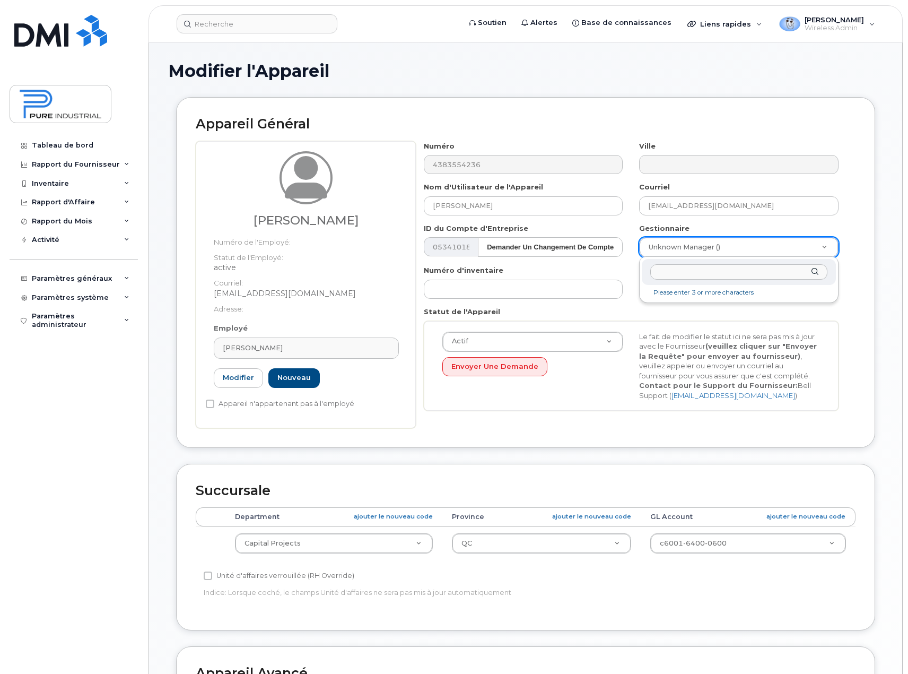
click at [702, 273] on input "text" at bounding box center [738, 271] width 177 height 15
type input "jun"
type input "1713616"
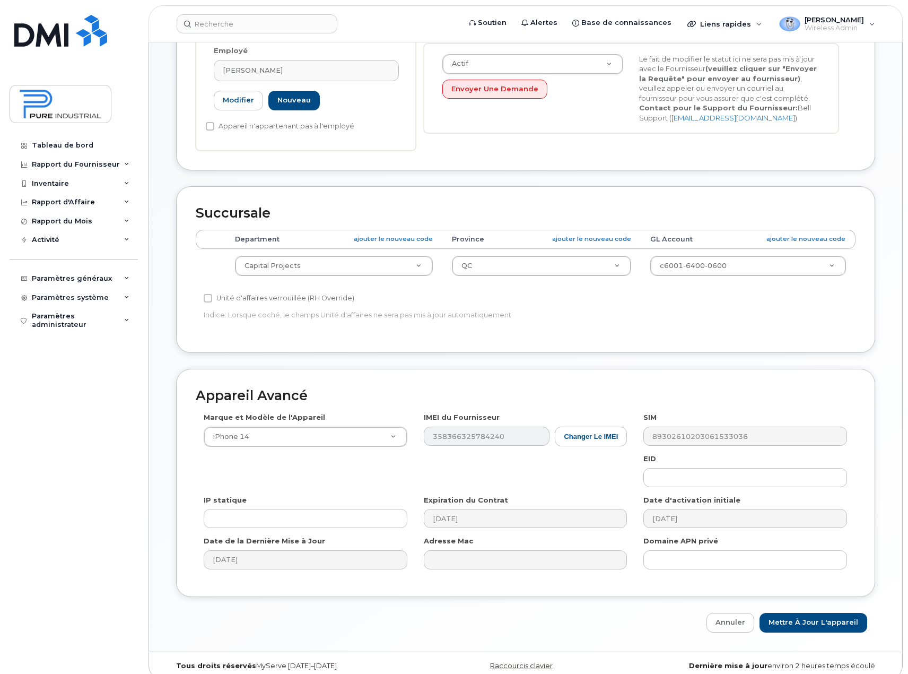
scroll to position [289, 0]
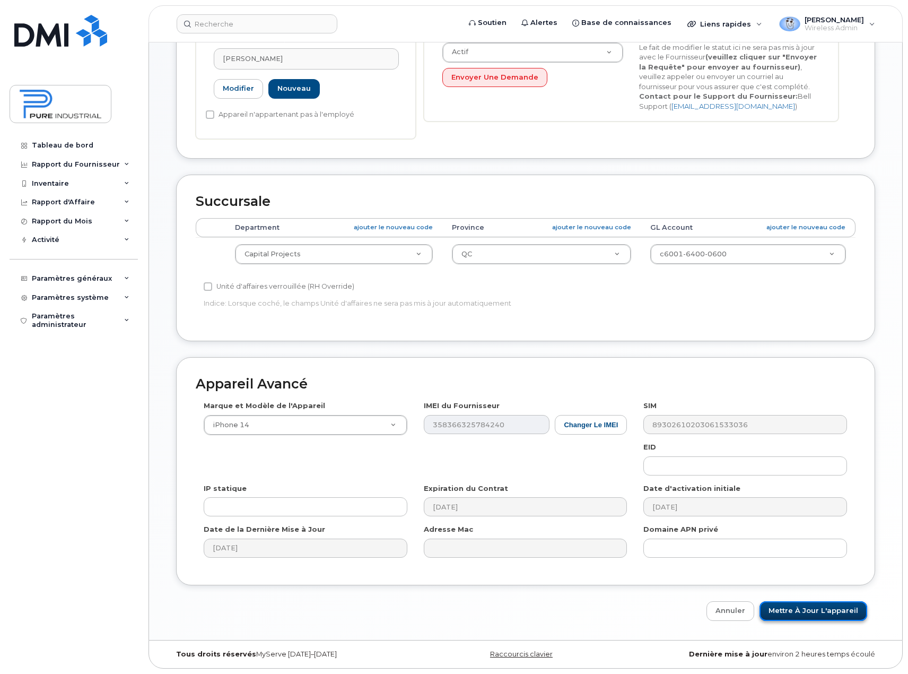
click at [818, 613] on input "Mettre à jour l'appareil" at bounding box center [813, 611] width 108 height 20
type input "Sauvegarde..."
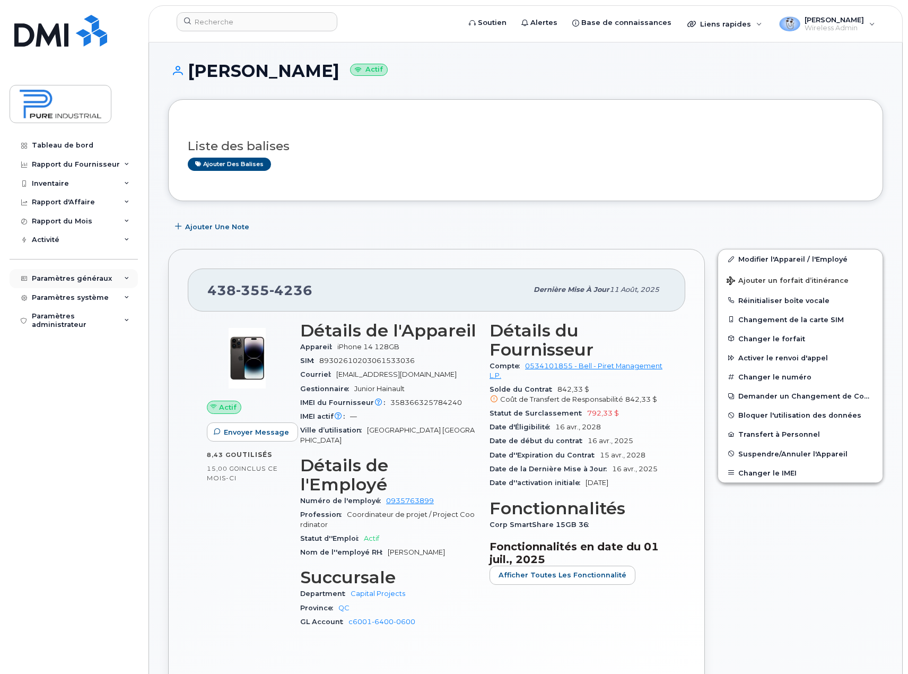
click at [125, 278] on icon at bounding box center [126, 278] width 5 height 5
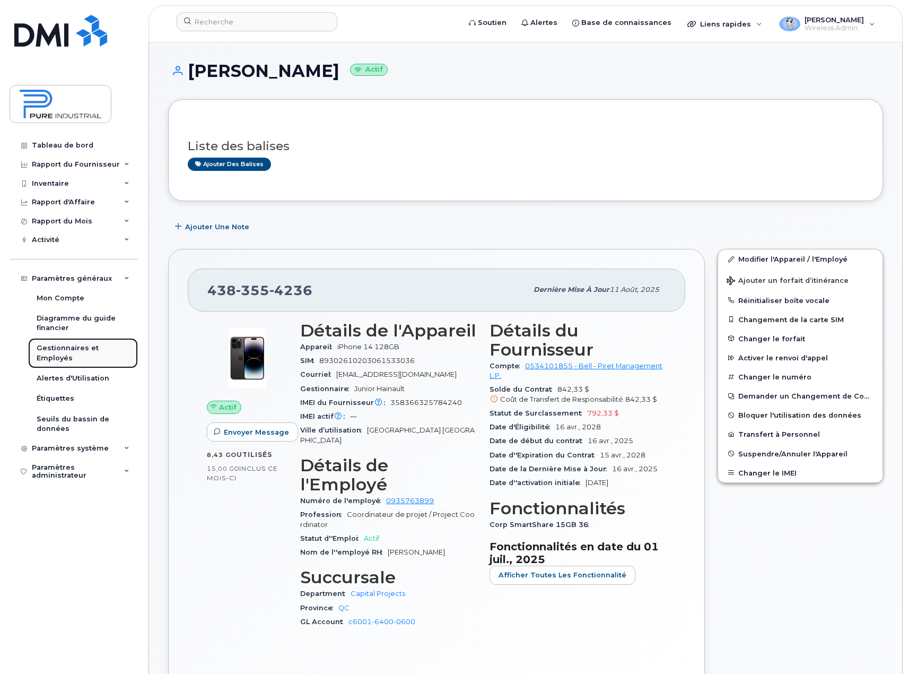
click at [68, 350] on div "Gestionnaires et Employés" at bounding box center [83, 353] width 93 height 20
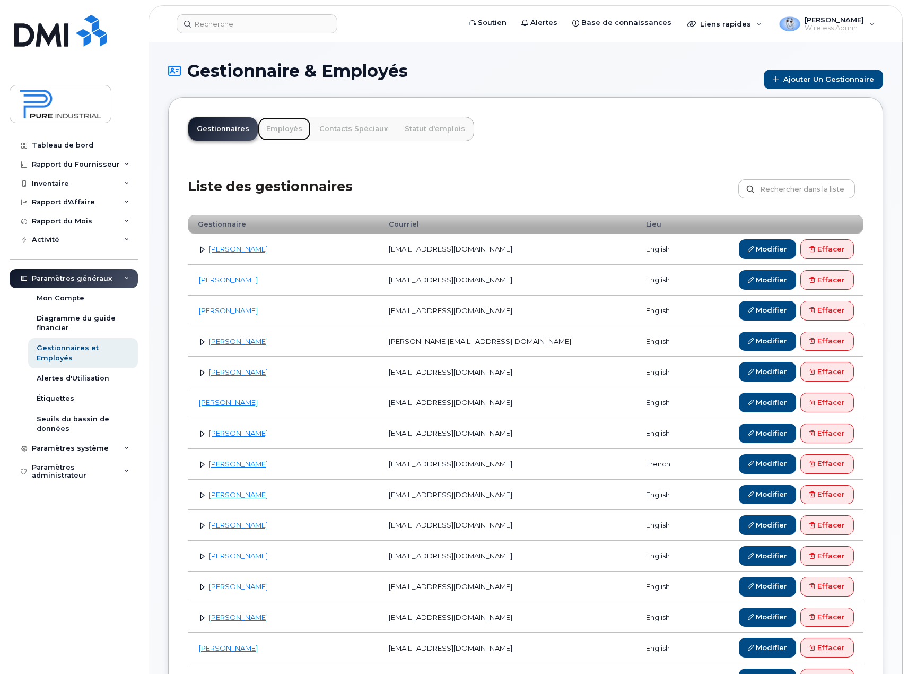
click at [277, 127] on link "Employés" at bounding box center [284, 128] width 53 height 23
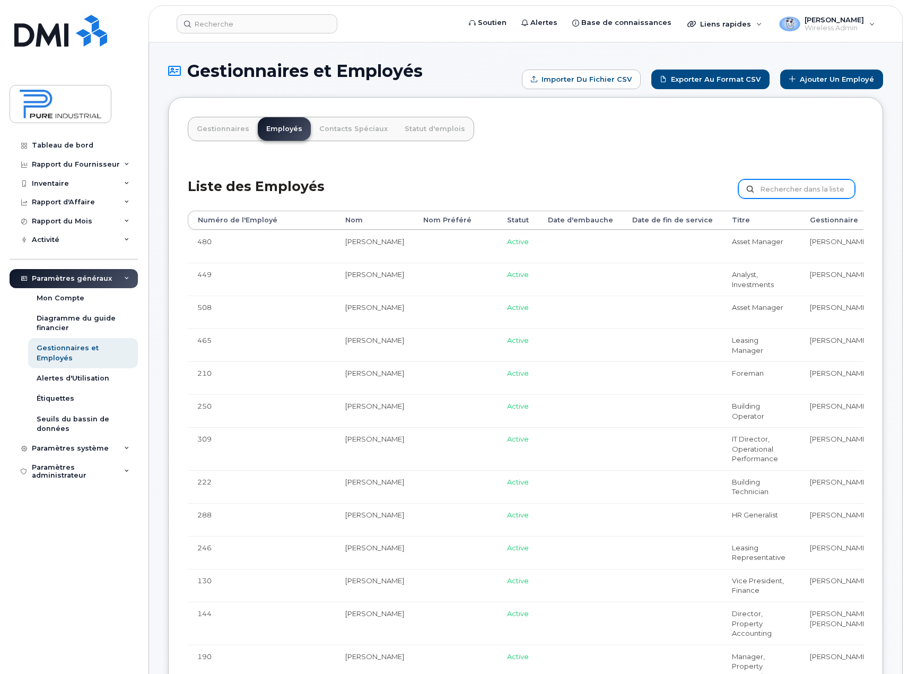
click at [805, 186] on input "text" at bounding box center [796, 188] width 117 height 19
type input "[PERSON_NAME]"
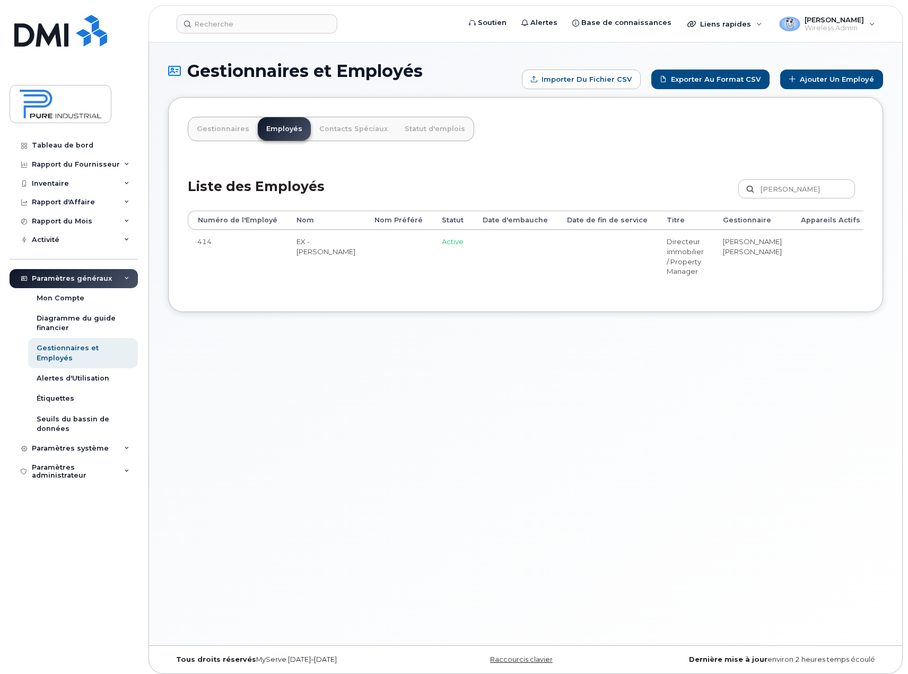
click at [298, 252] on td "EX - [PERSON_NAME]" at bounding box center [326, 256] width 78 height 53
click at [879, 249] on link "Modifier" at bounding box center [907, 247] width 57 height 20
click at [331, 125] on link "Contacts Spéciaux" at bounding box center [353, 128] width 85 height 23
click at [59, 346] on div "Gestionnaires et Employés" at bounding box center [83, 353] width 93 height 20
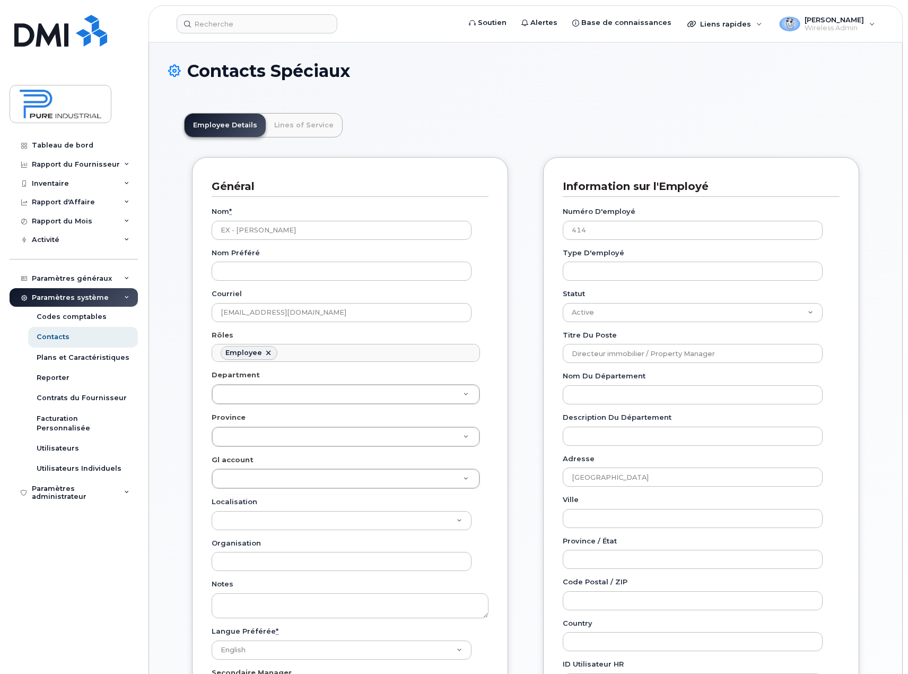
scroll to position [31, 0]
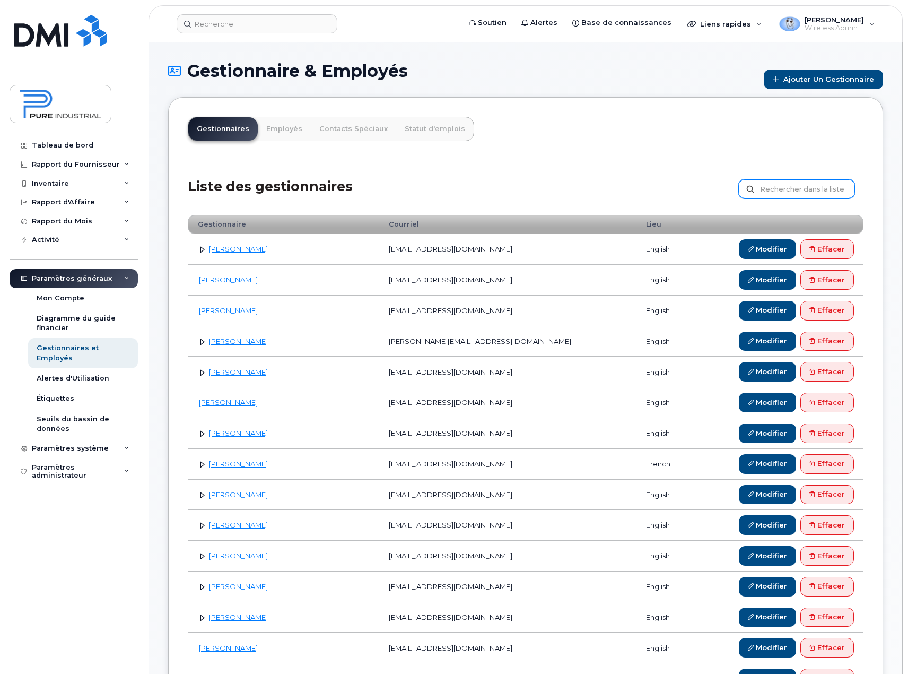
click at [816, 186] on input "text" at bounding box center [796, 188] width 117 height 19
type input "[PERSON_NAME]"
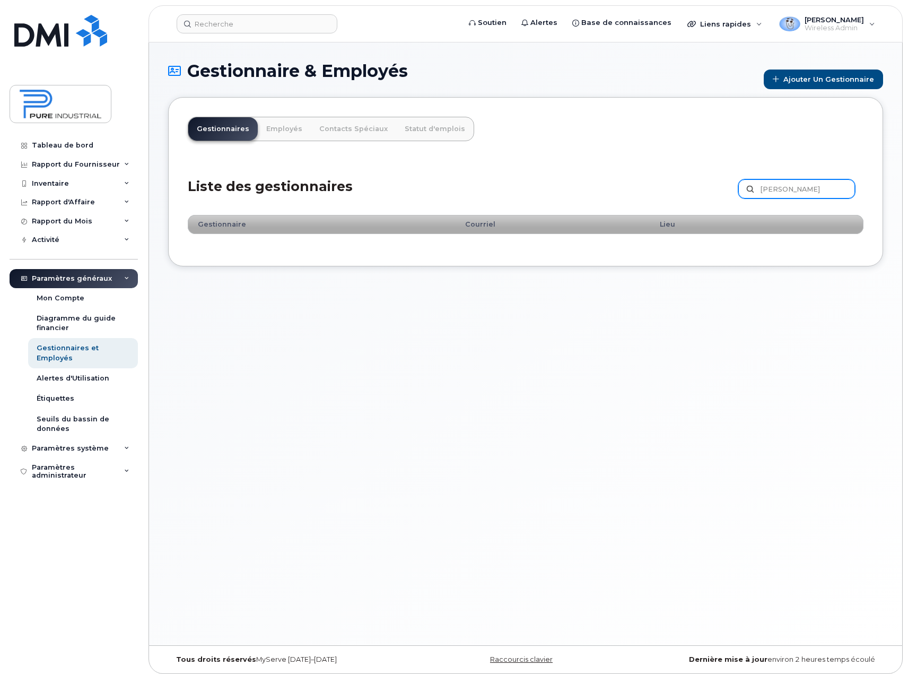
click at [816, 186] on input "[PERSON_NAME]" at bounding box center [796, 188] width 117 height 19
type input "g"
click at [280, 132] on link "Employés" at bounding box center [284, 128] width 53 height 23
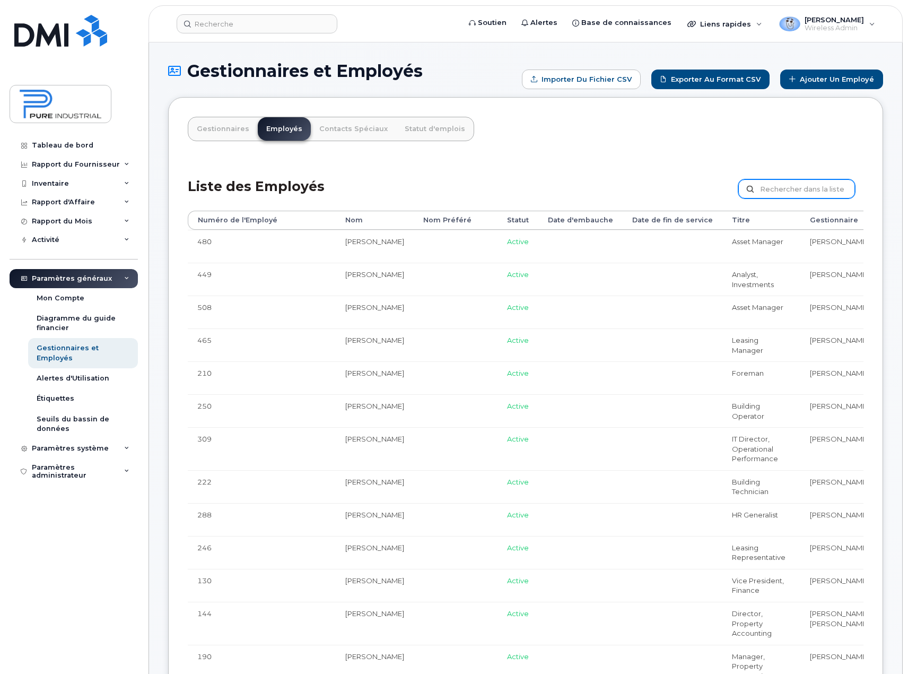
click at [790, 191] on input "text" at bounding box center [796, 188] width 117 height 19
type input "[PERSON_NAME]"
click at [789, 186] on input "[PERSON_NAME]" at bounding box center [796, 188] width 117 height 19
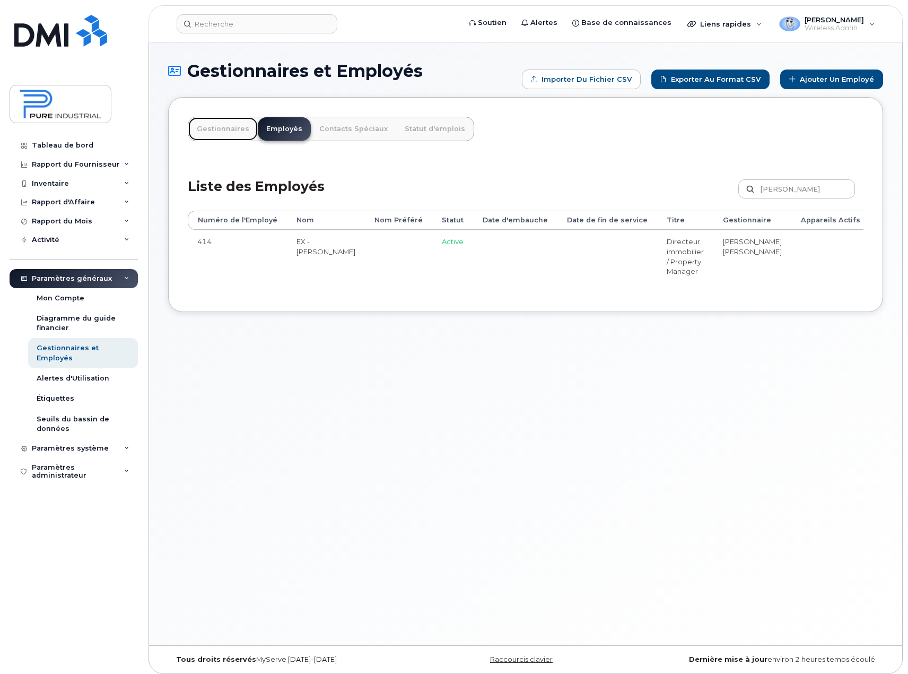
click at [237, 129] on link "Gestionnaires" at bounding box center [222, 128] width 69 height 23
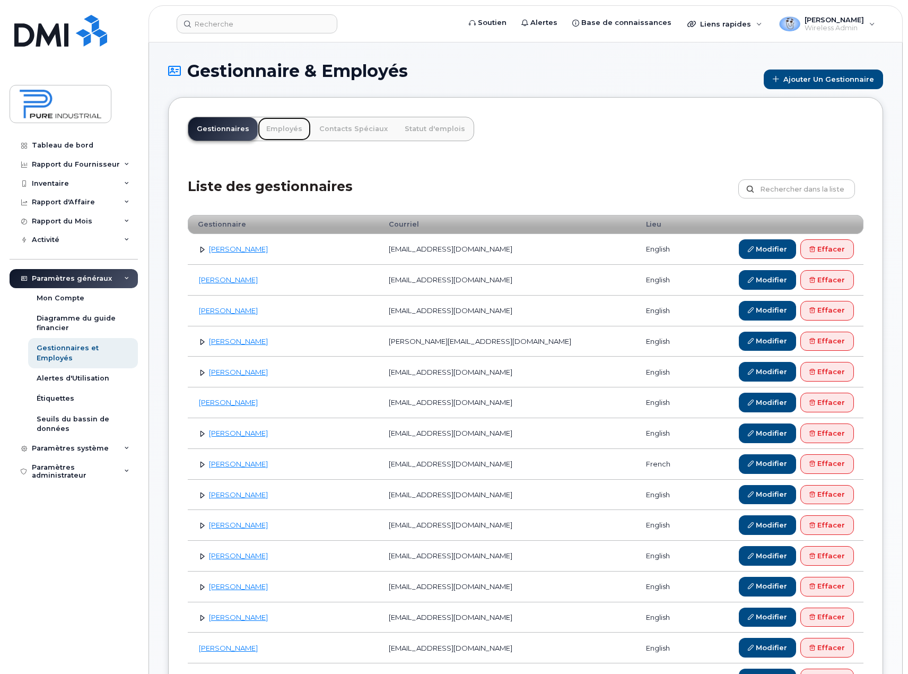
click at [283, 132] on link "Employés" at bounding box center [284, 128] width 53 height 23
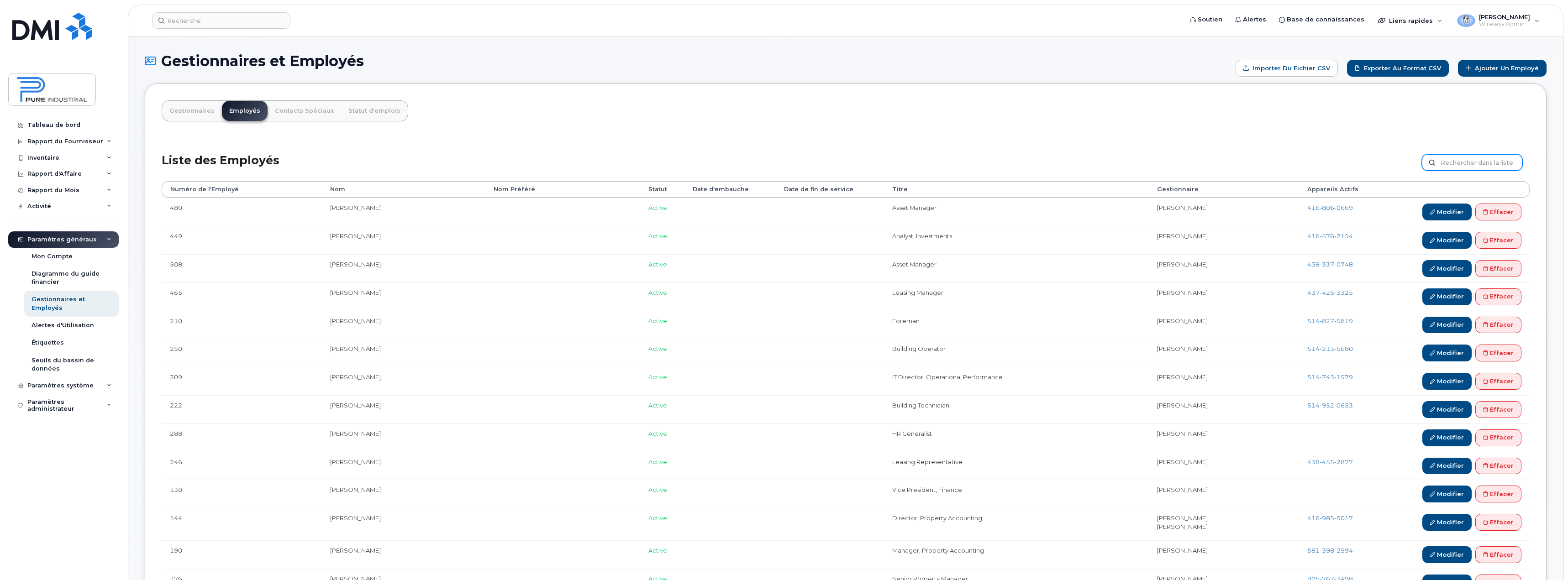
click at [781, 159] on input "text" at bounding box center [1472, 162] width 101 height 16
type input "gary"
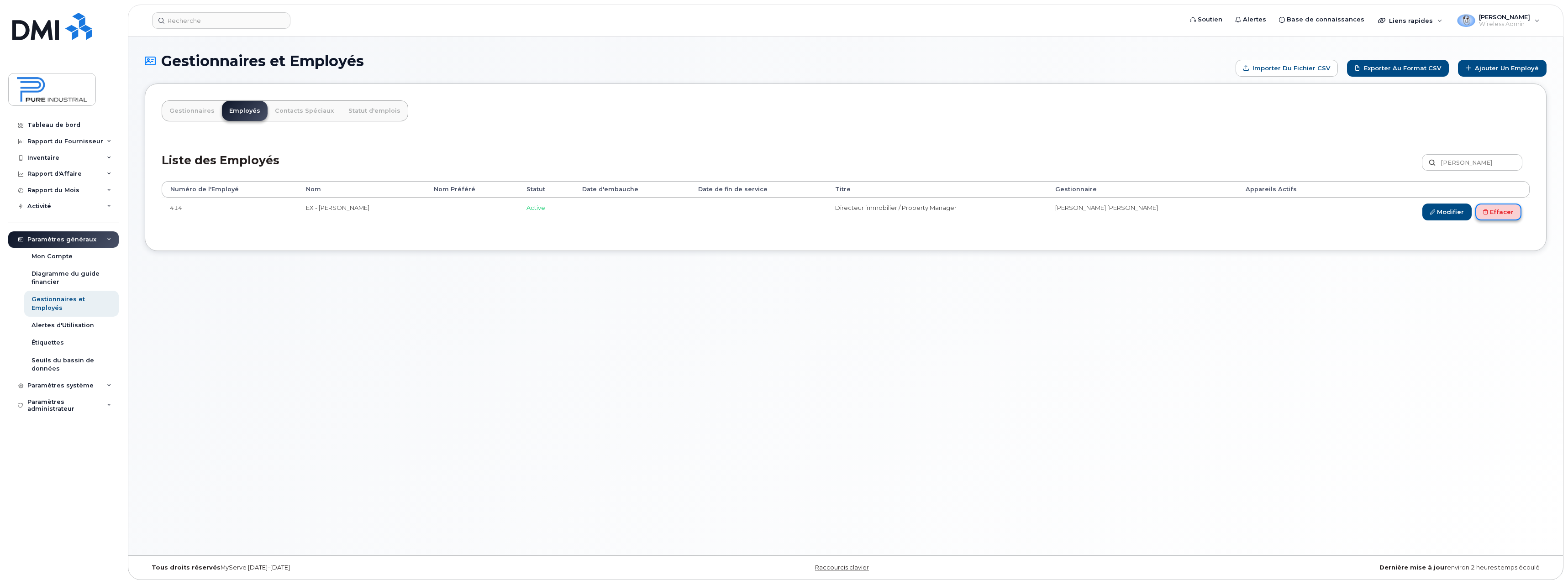
click at [1503, 210] on link "Effacer" at bounding box center [1499, 213] width 46 height 17
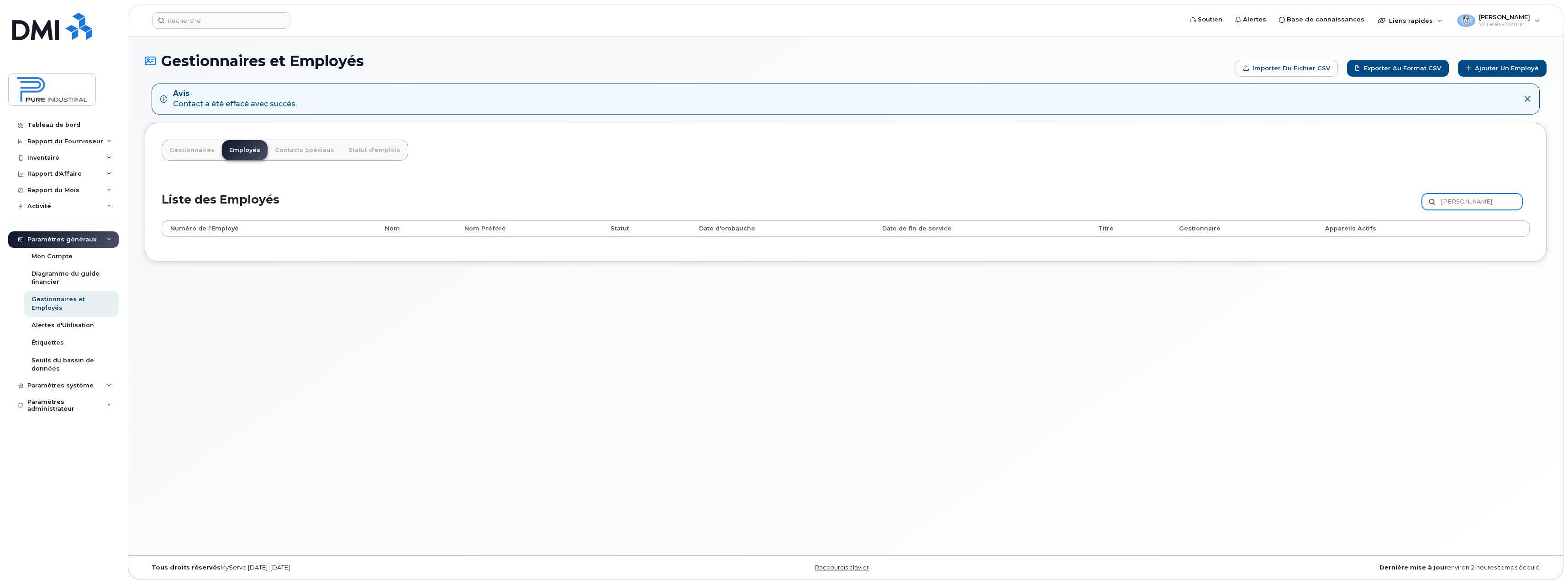
drag, startPoint x: 1469, startPoint y: 201, endPoint x: 1365, endPoint y: 209, distance: 104.3
click at [1365, 209] on div "Liste des Employés gary Personnaliser Filtre Rafraîchir Exporter" at bounding box center [846, 199] width 1368 height 43
type input "tiz"
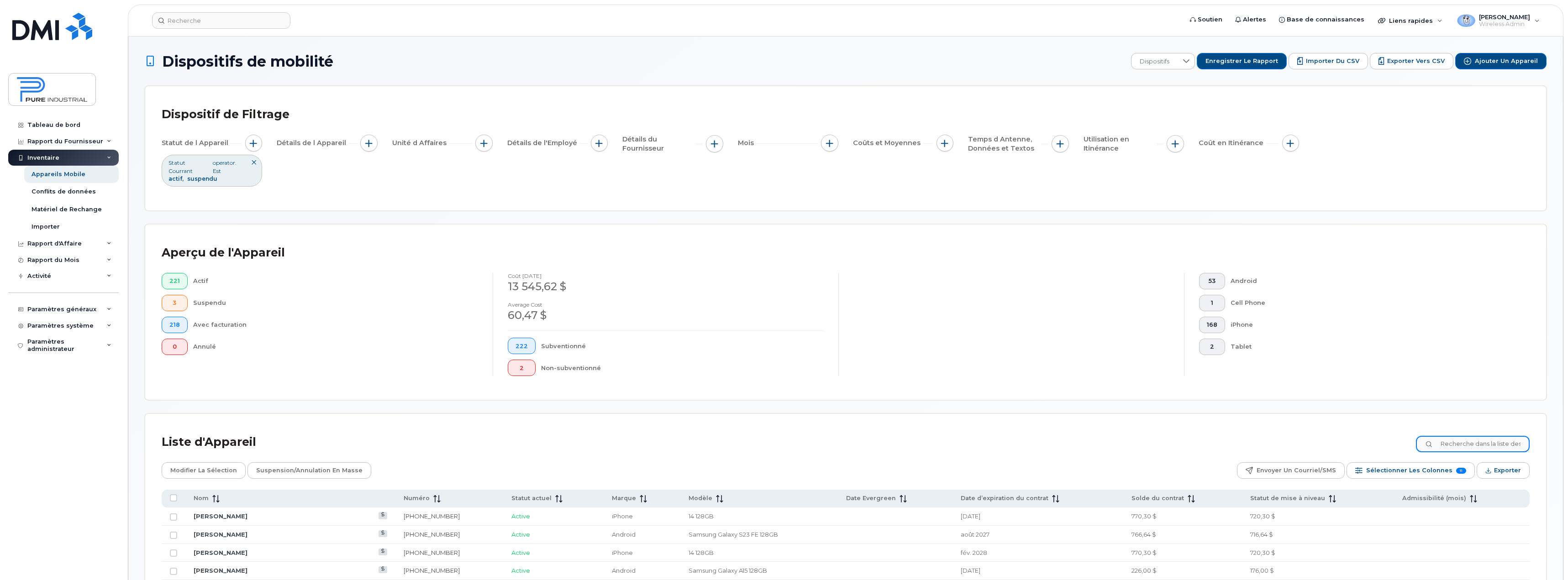
click at [1461, 444] on input at bounding box center [1473, 443] width 114 height 16
type input "tiz"
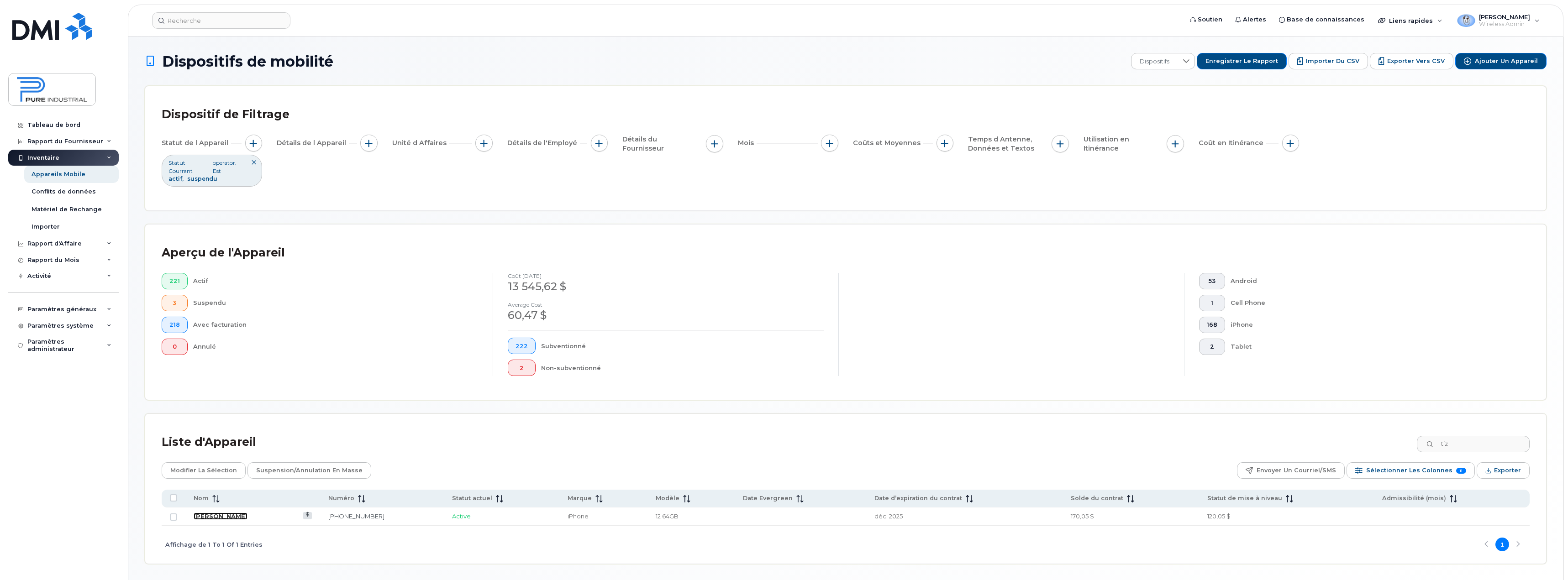
click at [220, 517] on link "[PERSON_NAME]" at bounding box center [220, 516] width 54 height 7
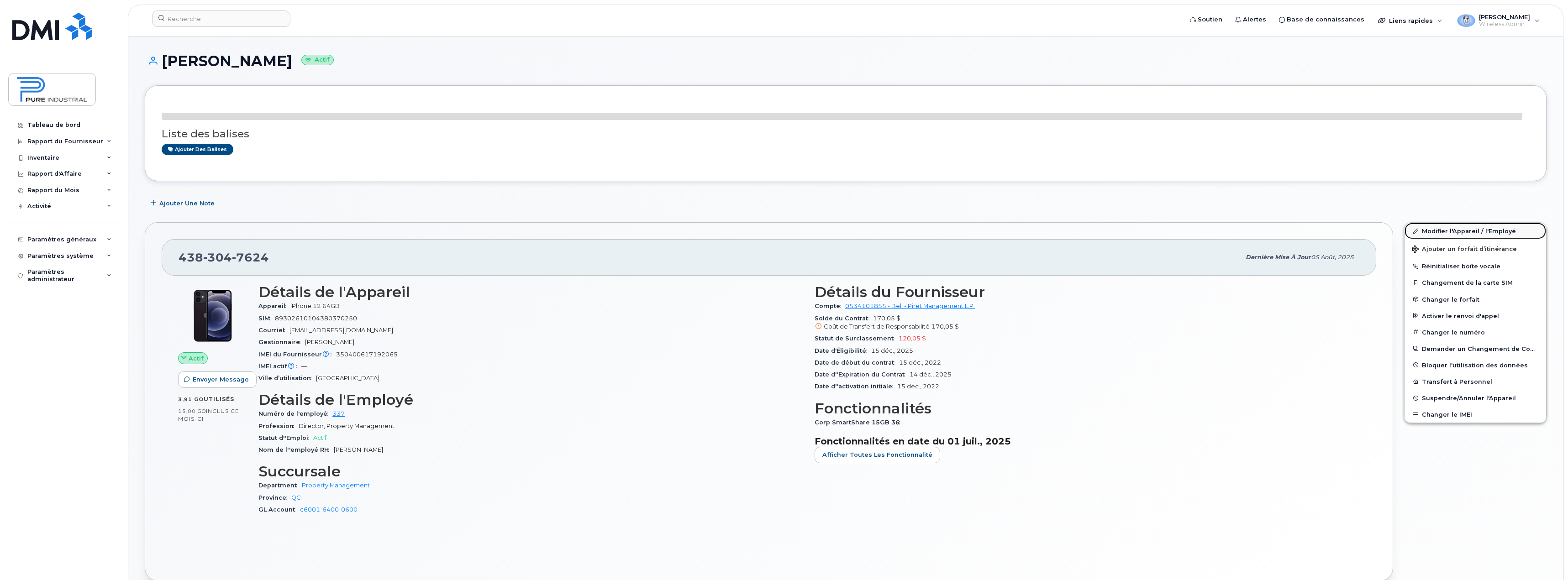
click at [1477, 228] on link "Modifier l'Appareil / l'Employé" at bounding box center [1475, 231] width 141 height 16
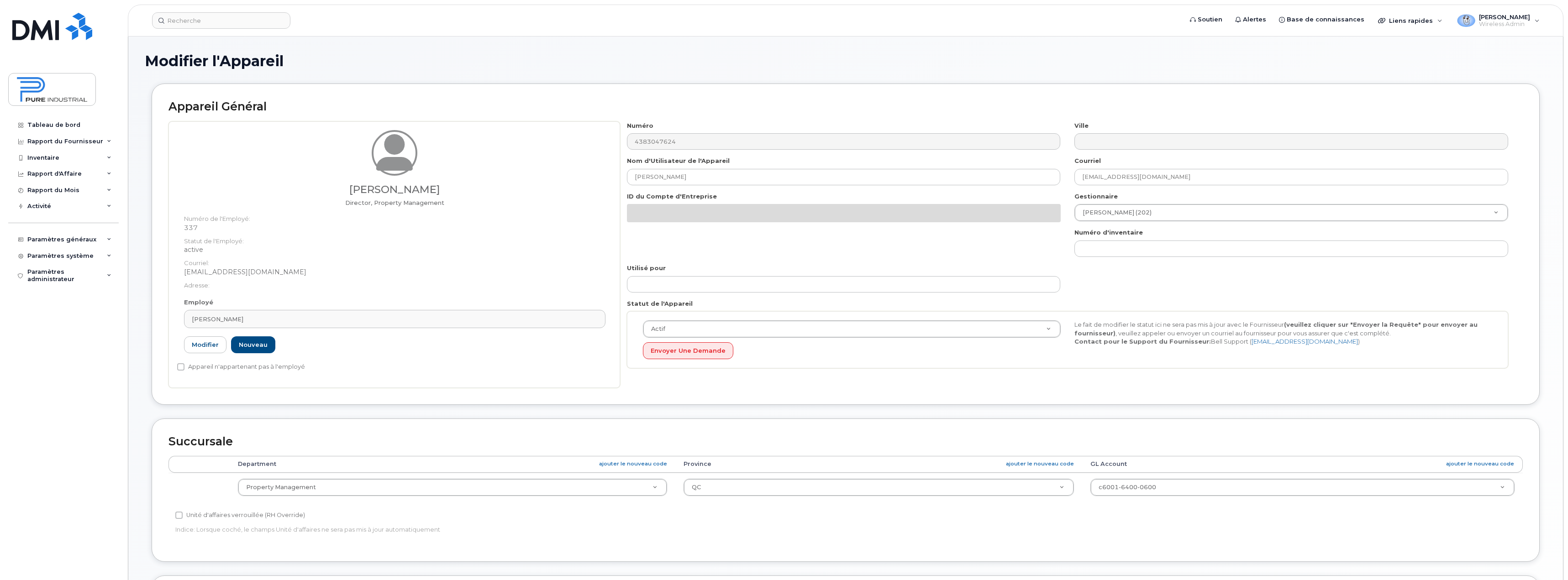
select select "5773520"
select select "5773508"
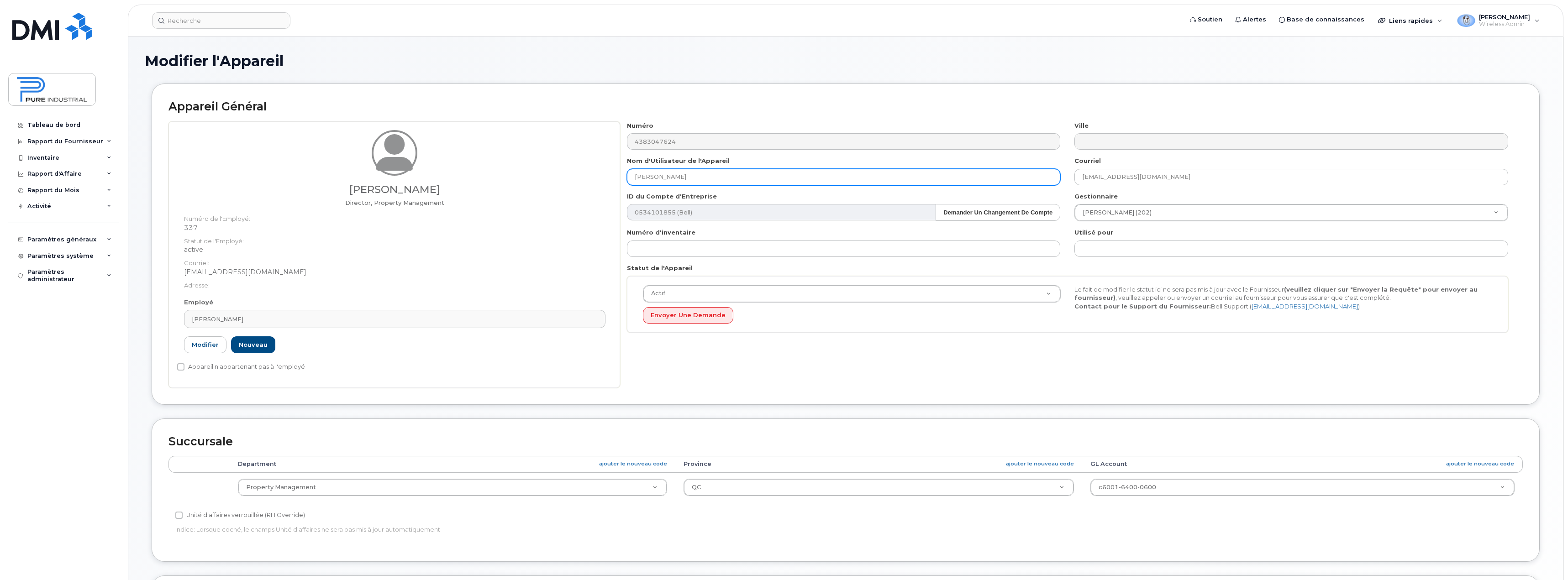
type input "[EMAIL_ADDRESS][DOMAIN_NAME]"
click at [212, 345] on link "Modifier" at bounding box center [205, 345] width 42 height 17
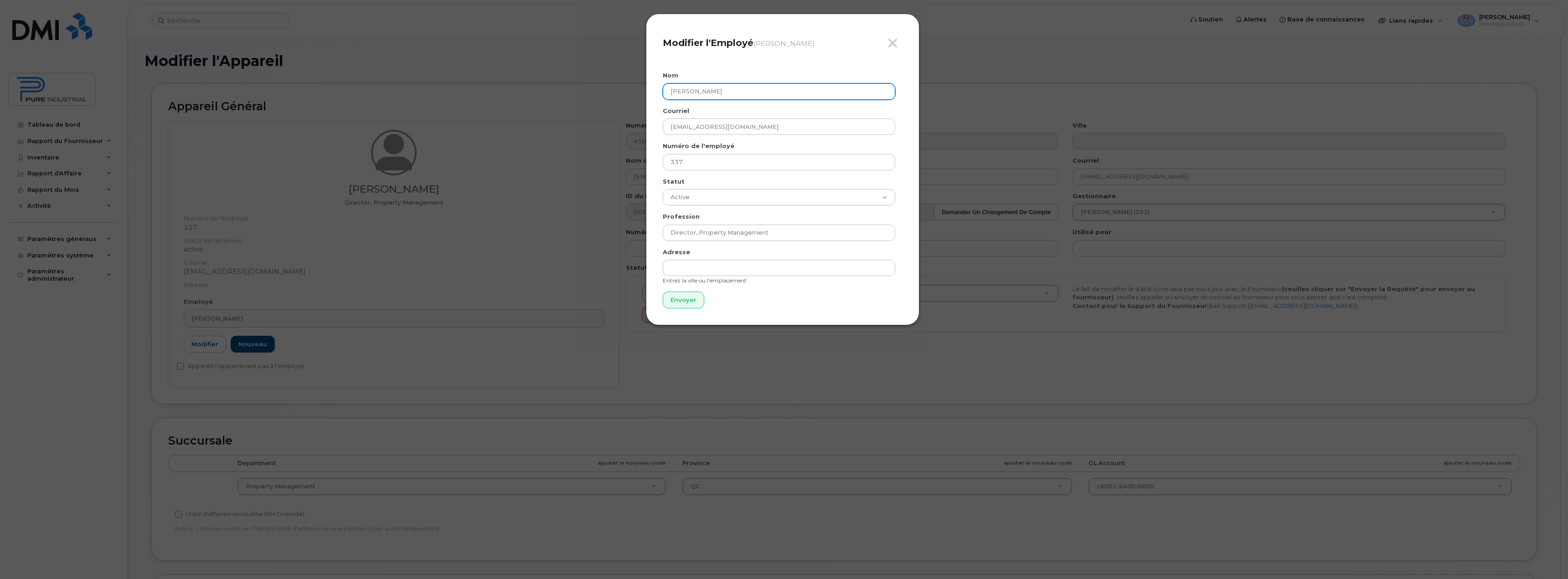
click at [740, 96] on input "[PERSON_NAME]" at bounding box center [779, 91] width 232 height 16
type input "EX - [PERSON_NAME]"
click at [682, 297] on input "Envoyer" at bounding box center [683, 300] width 41 height 17
type input "Envoyer"
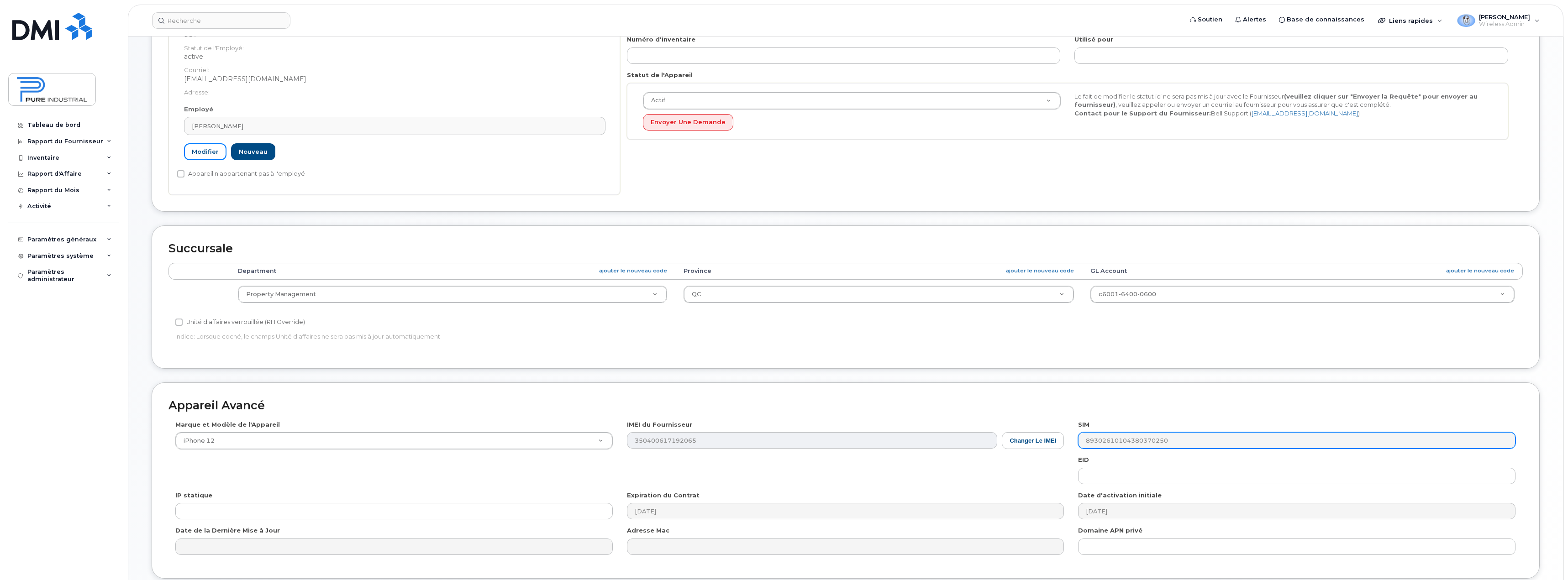
scroll to position [268, 0]
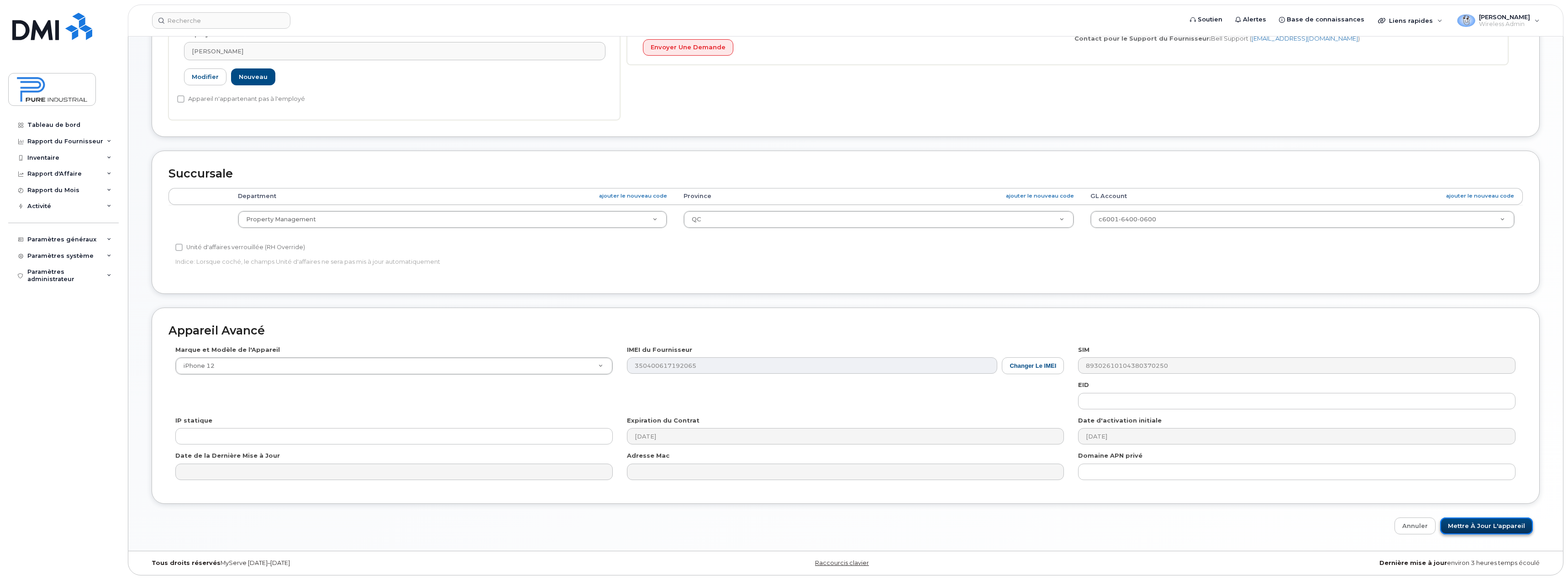
click at [1499, 528] on input "Mettre à jour l'appareil" at bounding box center [1487, 526] width 93 height 17
type input "Sauvegarde..."
